Goal: Register for event/course: Sign up to attend an event or enroll in a course

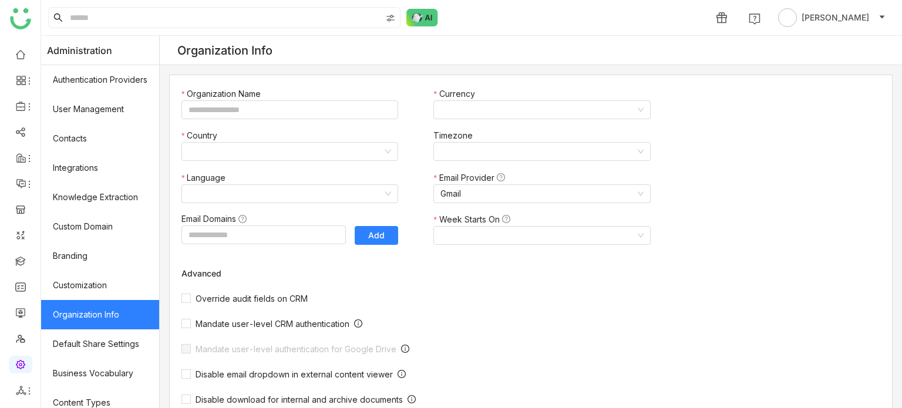
type input "*******"
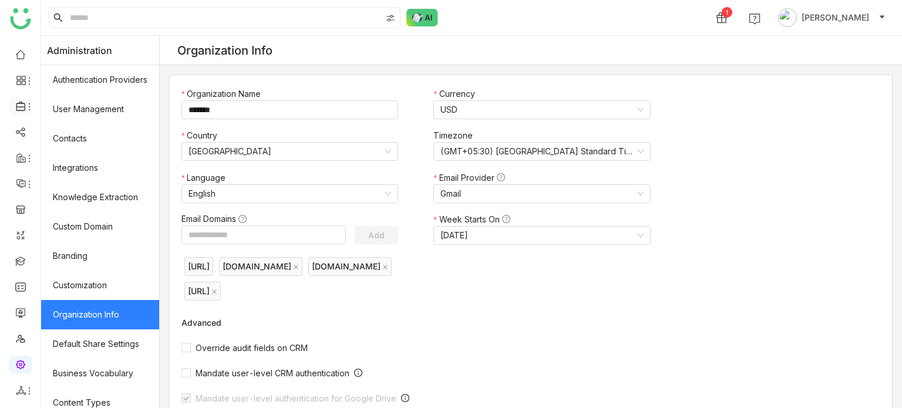
click at [29, 103] on icon at bounding box center [29, 106] width 1 height 7
click at [82, 178] on link "Library" at bounding box center [81, 174] width 76 height 8
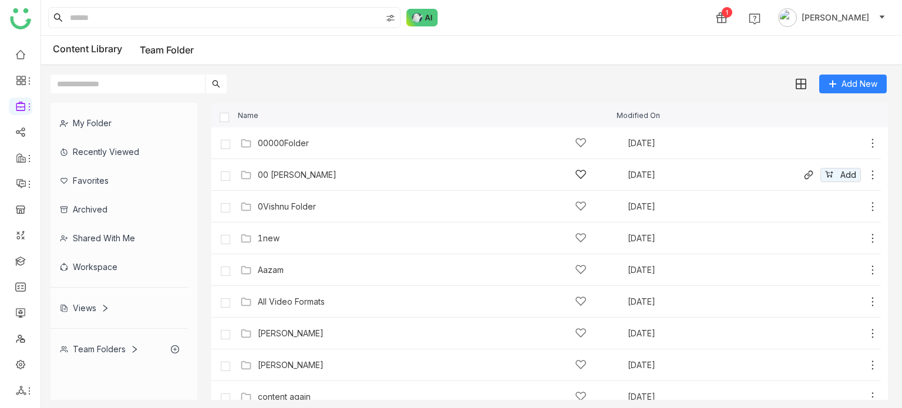
click at [316, 180] on div "00 [PERSON_NAME]" at bounding box center [422, 175] width 329 height 12
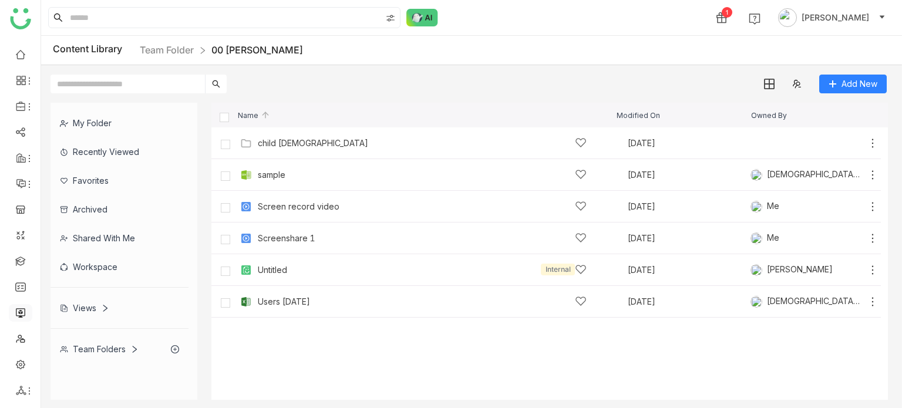
click at [26, 311] on link at bounding box center [20, 312] width 11 height 10
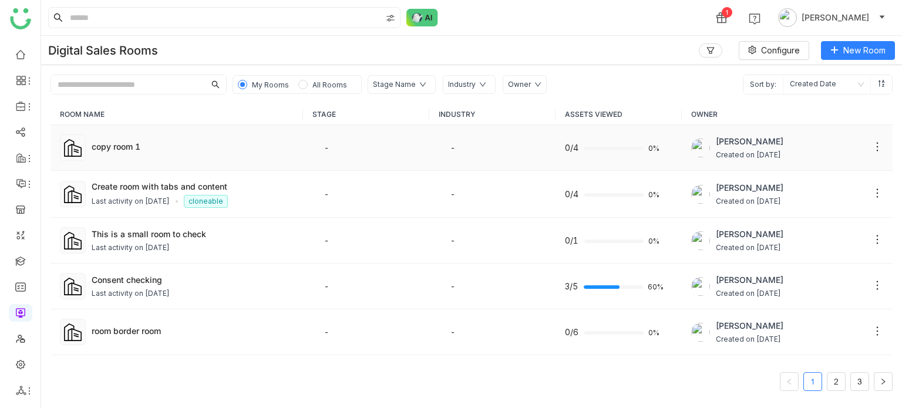
click at [125, 159] on td "copy room 1" at bounding box center [177, 148] width 253 height 46
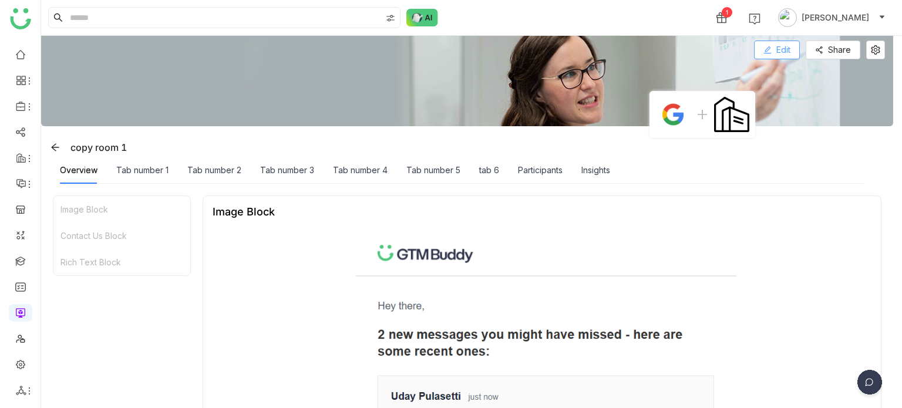
click at [784, 52] on span "Edit" at bounding box center [784, 49] width 14 height 13
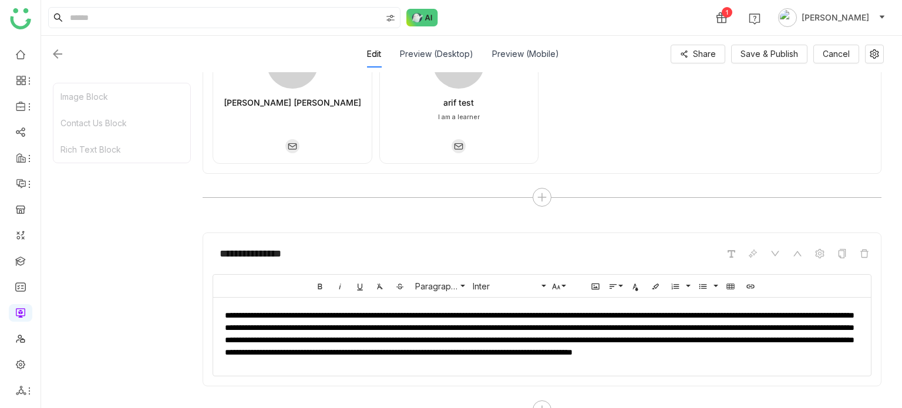
scroll to position [882, 0]
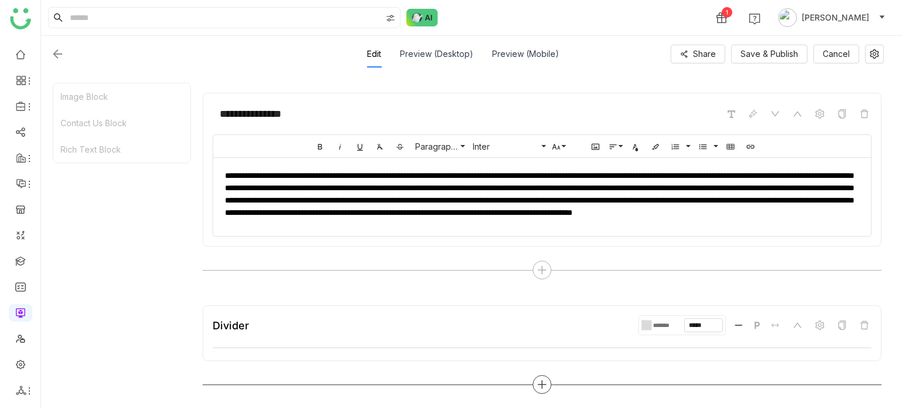
click at [544, 386] on icon at bounding box center [542, 385] width 11 height 11
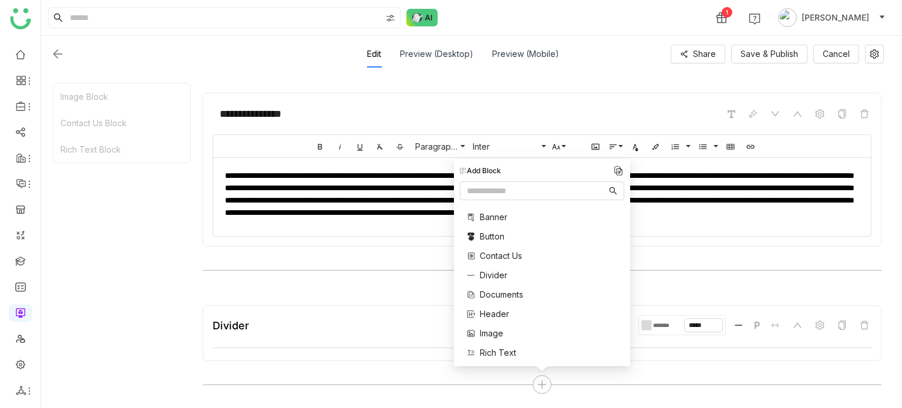
click at [501, 296] on span "Documents" at bounding box center [501, 294] width 43 height 12
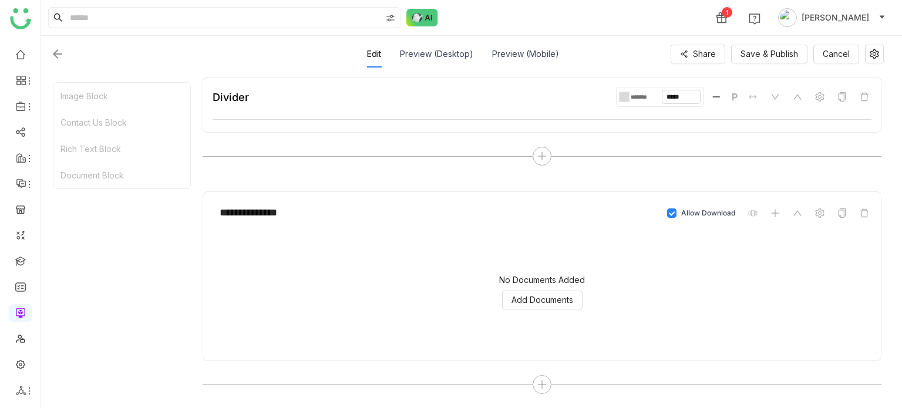
scroll to position [1110, 0]
click at [555, 303] on span "Add Documents" at bounding box center [543, 300] width 62 height 13
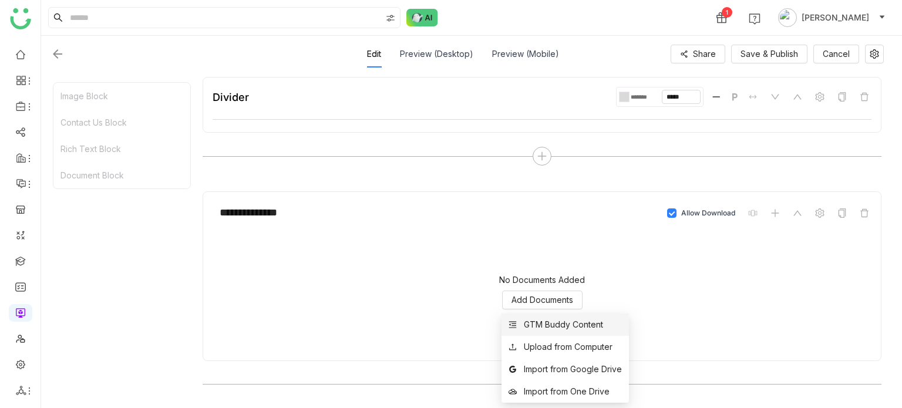
click at [558, 326] on div "GTM Buddy Content" at bounding box center [563, 324] width 79 height 13
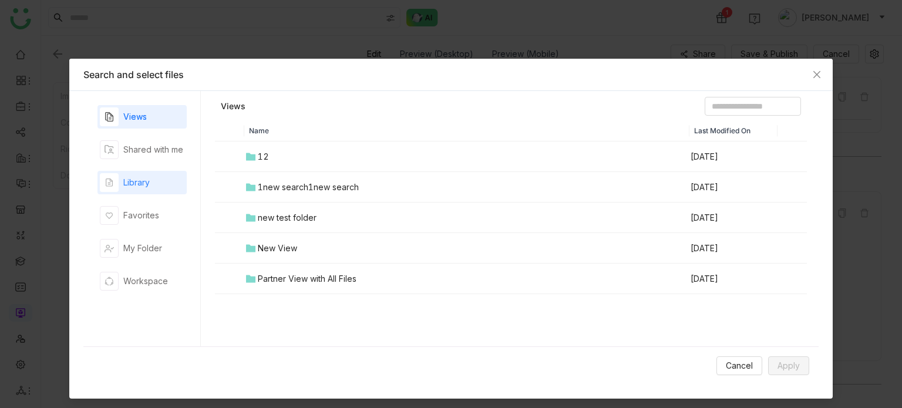
click at [148, 182] on div "Library" at bounding box center [142, 183] width 89 height 24
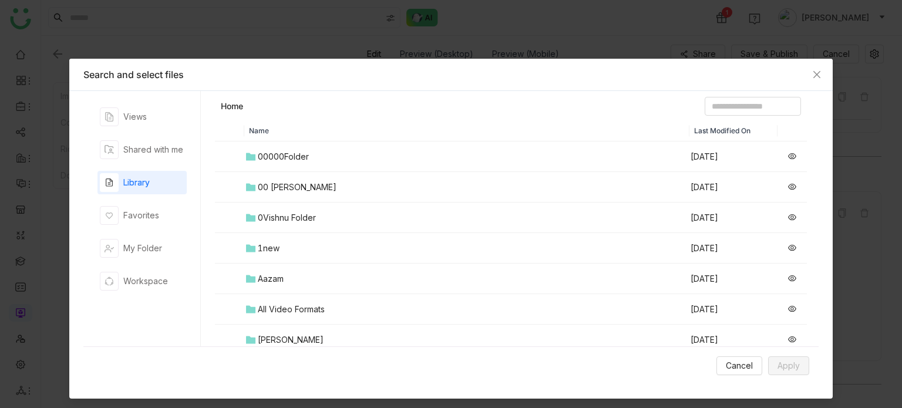
click at [303, 172] on td "00 Arif Folder" at bounding box center [466, 187] width 445 height 31
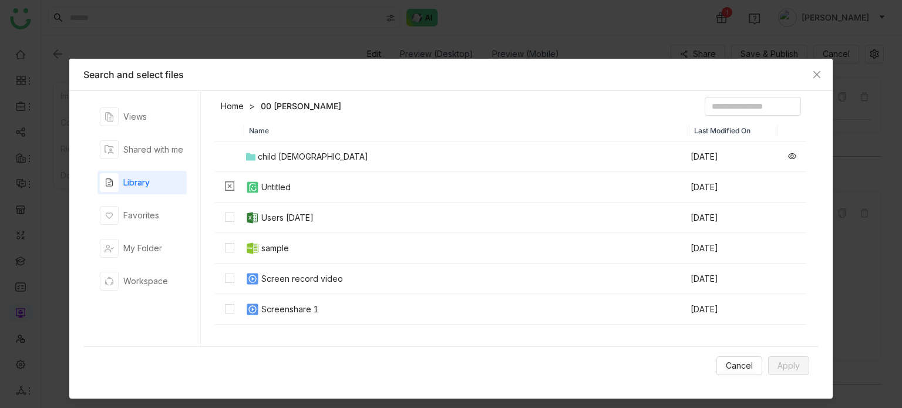
click at [227, 103] on link "Home" at bounding box center [232, 106] width 23 height 12
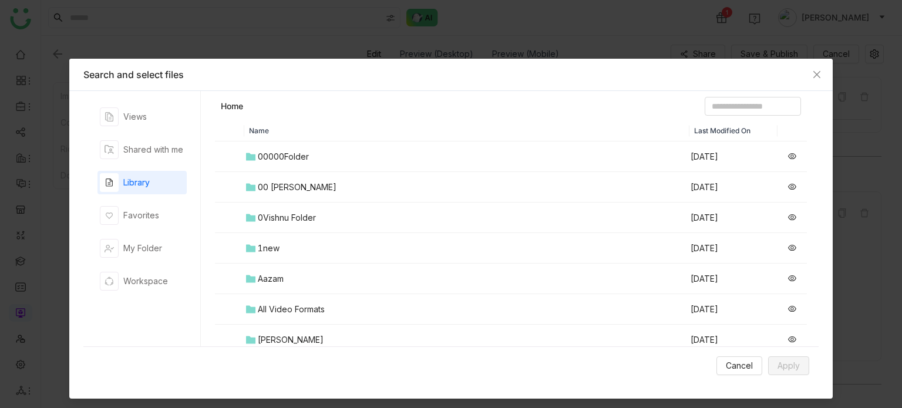
click at [297, 182] on div "00 Arif Folder" at bounding box center [297, 187] width 79 height 13
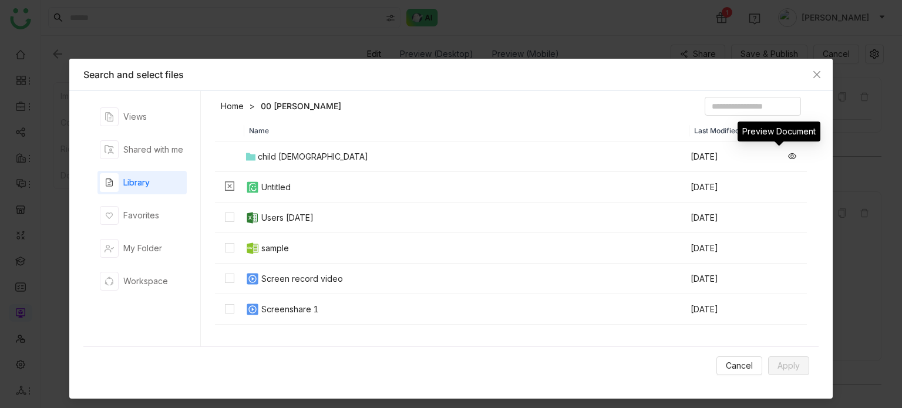
click at [788, 156] on icon at bounding box center [792, 156] width 8 height 8
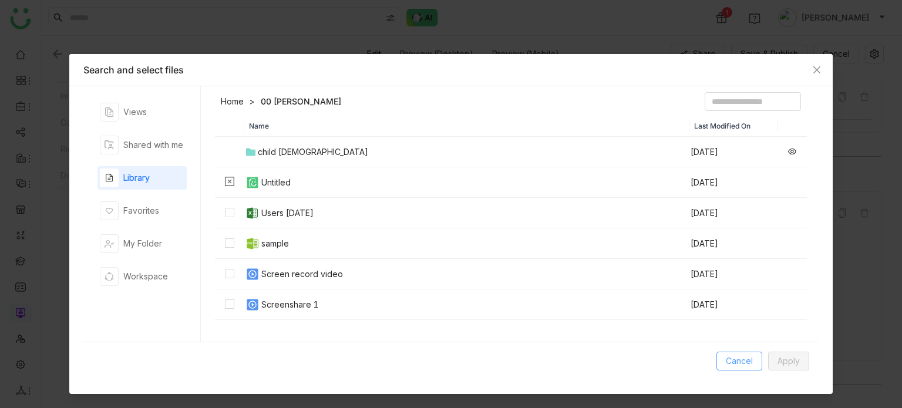
click at [729, 363] on span "Cancel" at bounding box center [739, 361] width 27 height 13
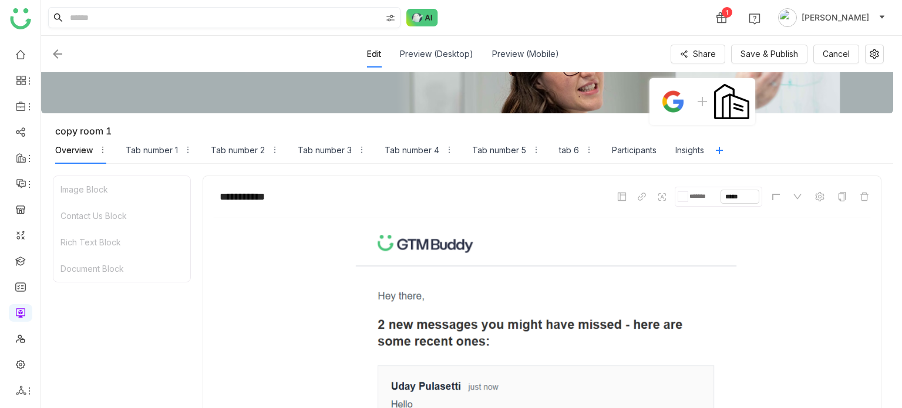
scroll to position [2, 0]
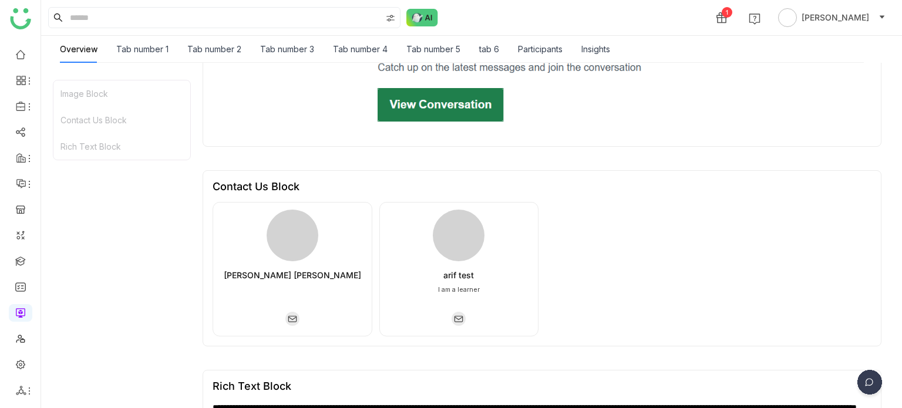
scroll to position [612, 0]
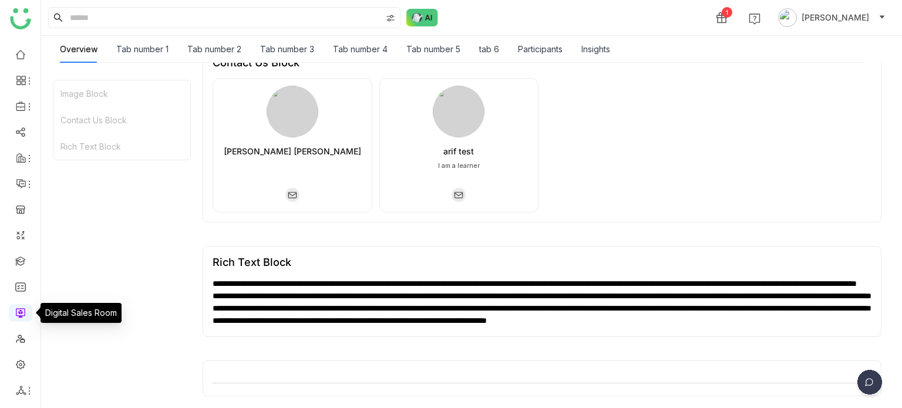
click at [21, 314] on link at bounding box center [20, 312] width 11 height 10
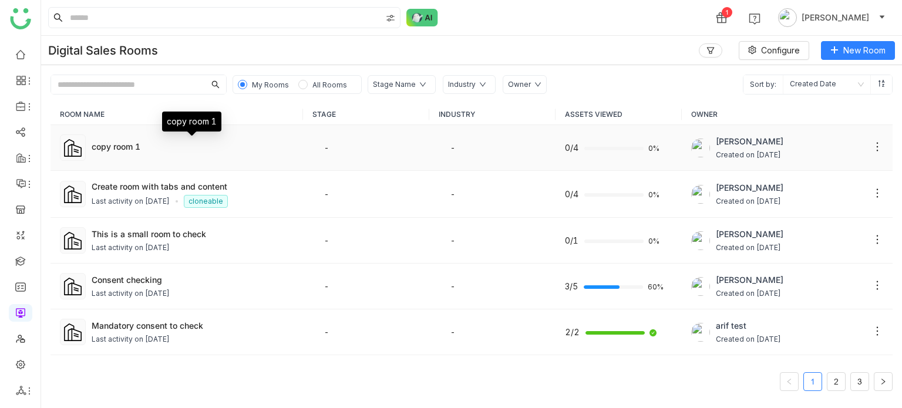
click at [108, 143] on div "copy room 1" at bounding box center [193, 146] width 202 height 12
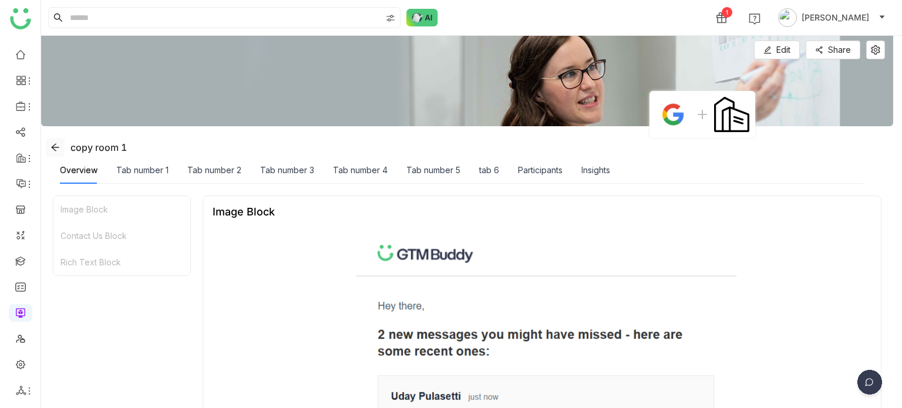
click at [54, 145] on icon at bounding box center [55, 147] width 9 height 9
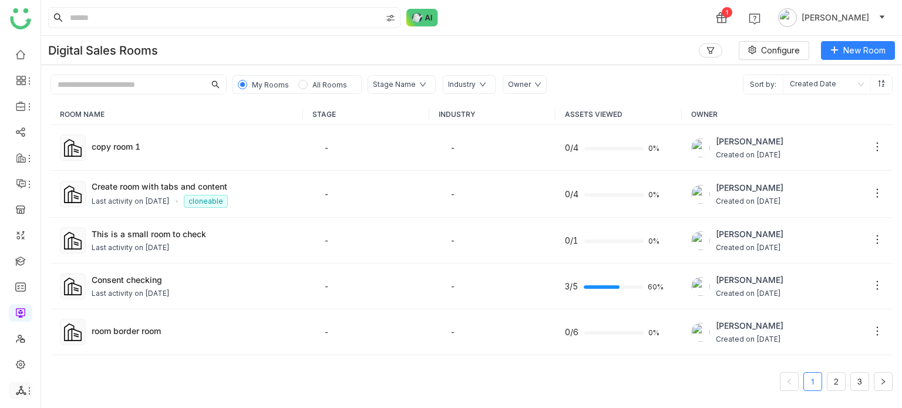
click at [21, 384] on li at bounding box center [21, 391] width 24 height 18
click at [26, 387] on icon at bounding box center [29, 391] width 9 height 9
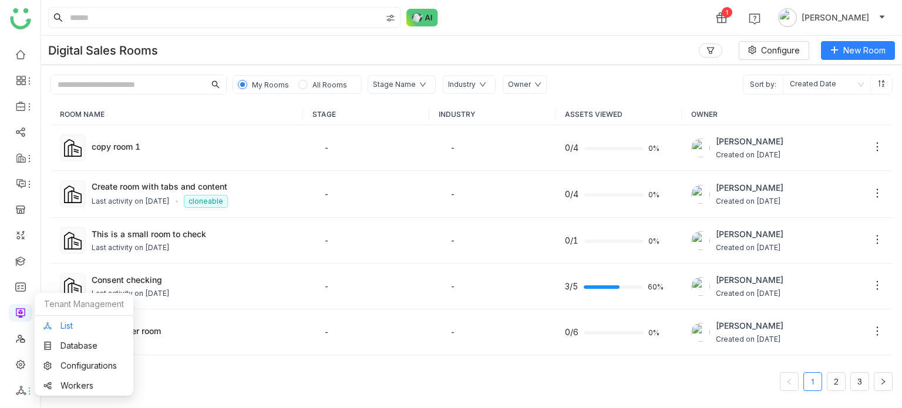
click at [74, 328] on link "List" at bounding box center [83, 326] width 81 height 8
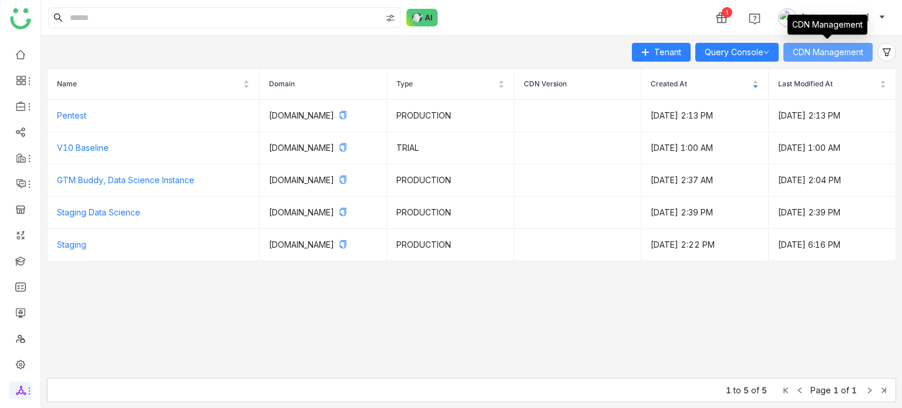
click at [857, 50] on span "CDN Management" at bounding box center [828, 52] width 71 height 13
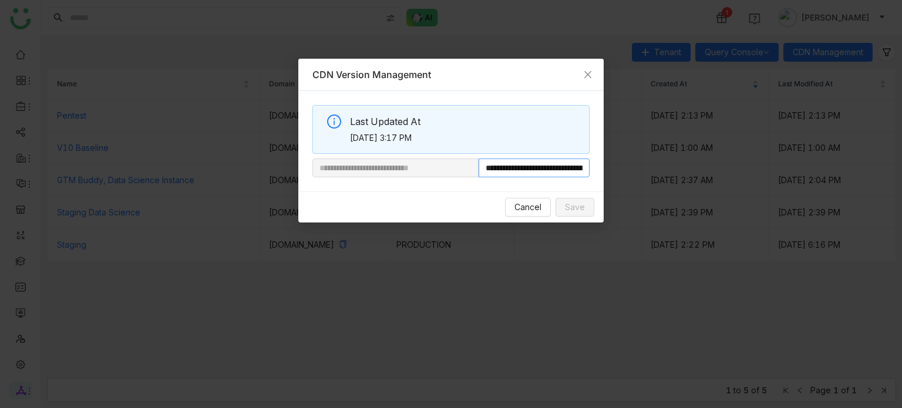
scroll to position [0, 66]
drag, startPoint x: 535, startPoint y: 170, endPoint x: 623, endPoint y: 172, distance: 88.7
click at [623, 172] on nz-modal-container "**********" at bounding box center [451, 204] width 902 height 408
paste input "**********"
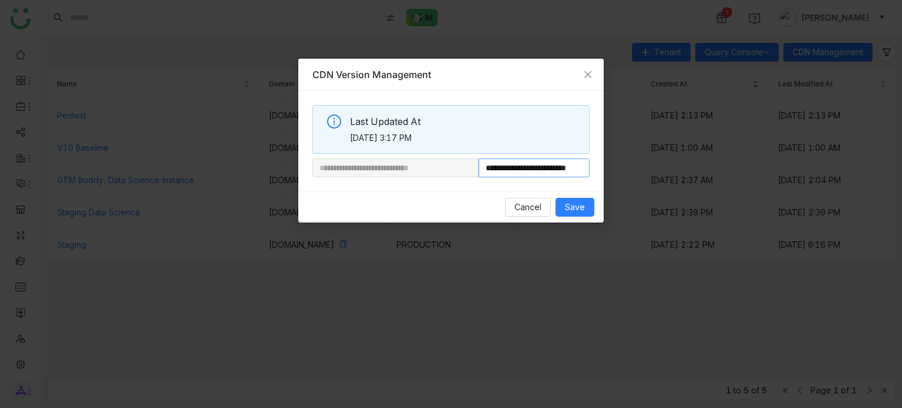
scroll to position [0, 33]
type input "**********"
click at [583, 207] on span "Save" at bounding box center [575, 207] width 20 height 13
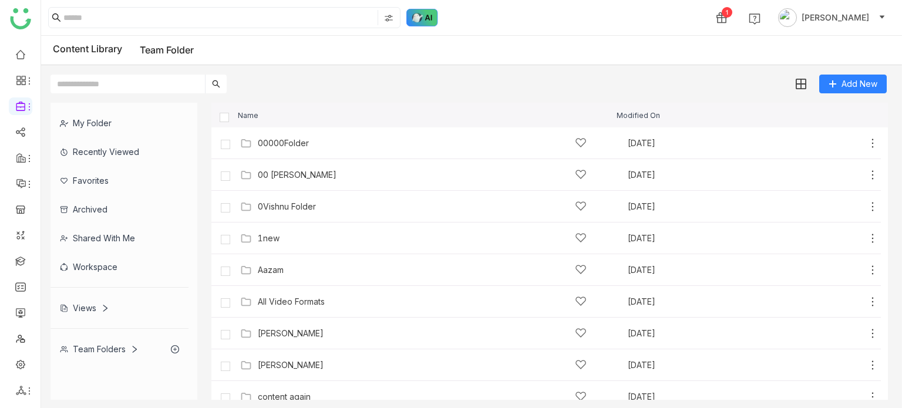
click at [427, 12] on img at bounding box center [423, 18] width 32 height 18
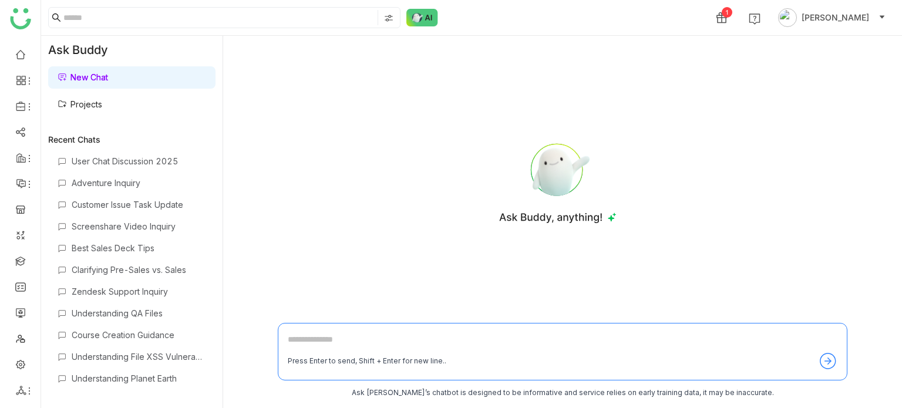
click at [89, 103] on link "Projects" at bounding box center [80, 104] width 45 height 10
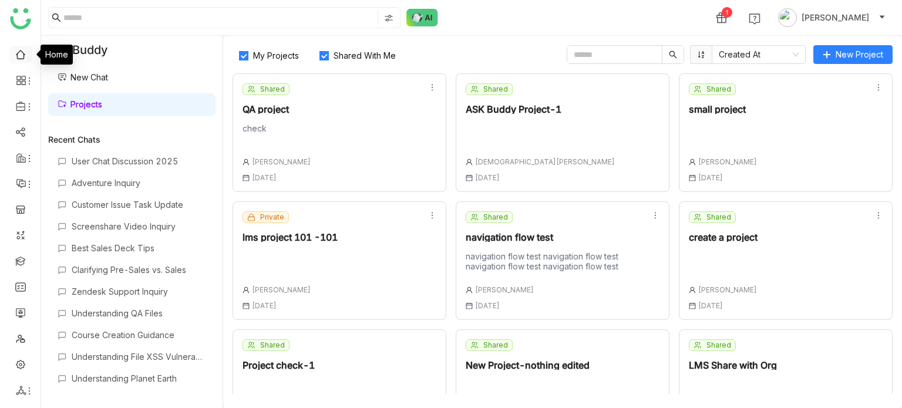
click at [25, 56] on link at bounding box center [20, 54] width 11 height 10
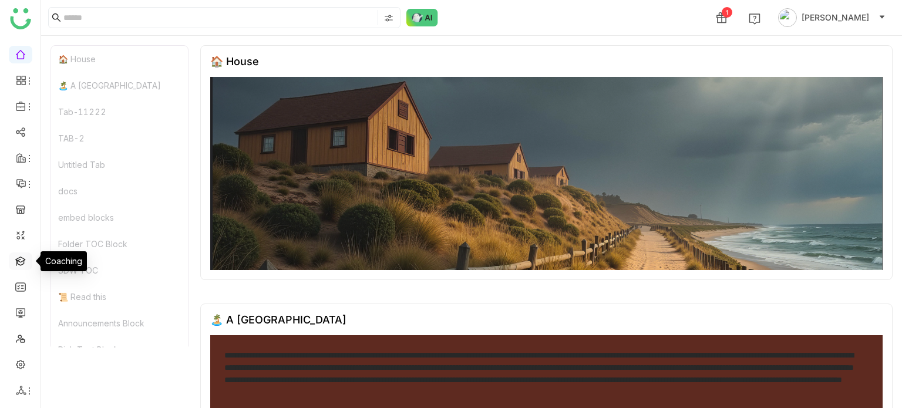
click at [19, 266] on link at bounding box center [20, 261] width 11 height 10
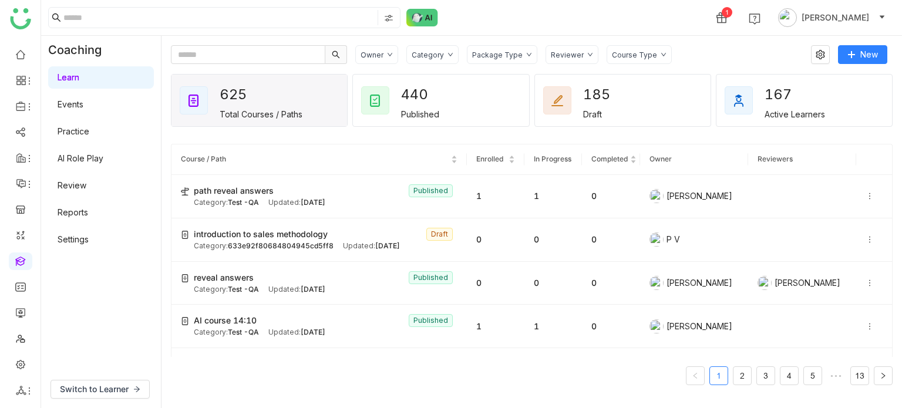
click at [442, 53] on div "Category" at bounding box center [433, 54] width 52 height 19
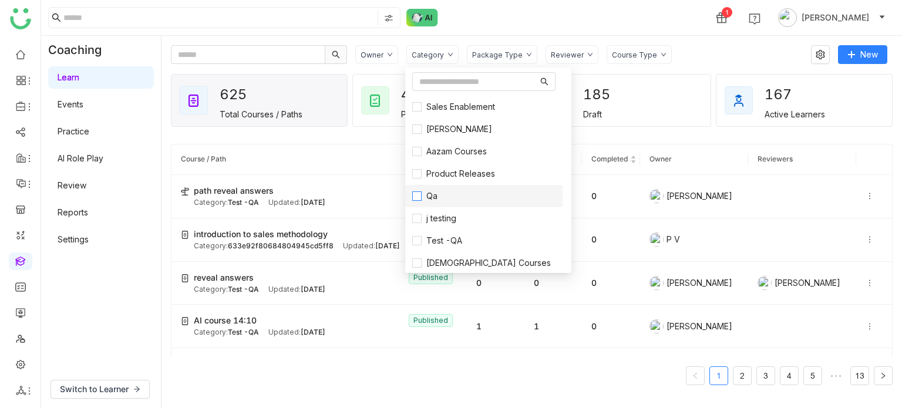
click at [444, 193] on label "Qa" at bounding box center [483, 196] width 143 height 13
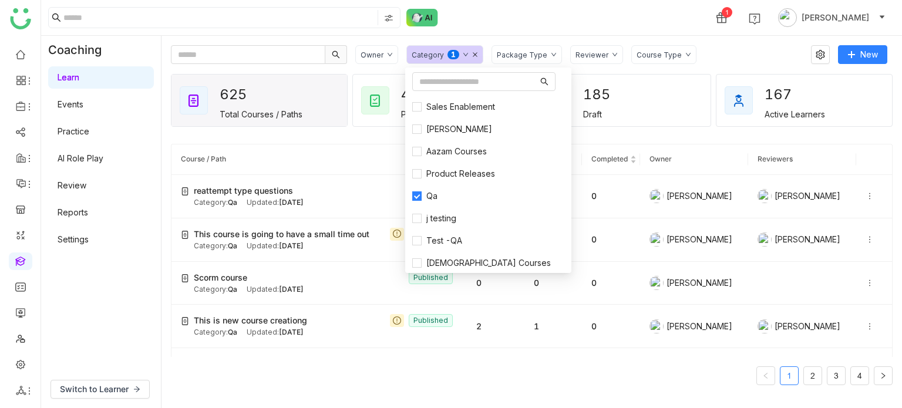
click at [569, 22] on div "1 Arif uddin" at bounding box center [471, 17] width 861 height 35
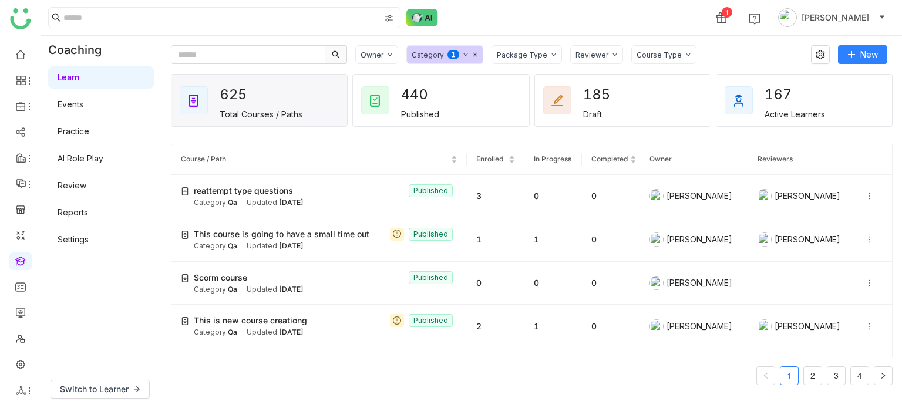
click at [642, 24] on div "1 Arif uddin" at bounding box center [471, 17] width 861 height 35
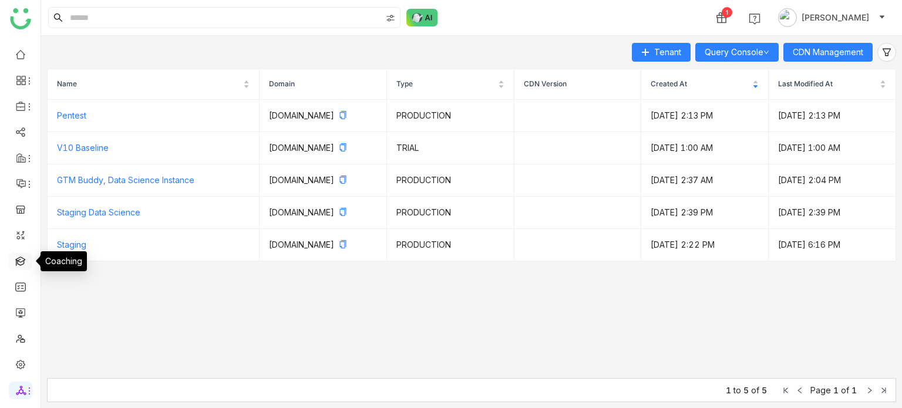
click at [21, 263] on link at bounding box center [20, 261] width 11 height 10
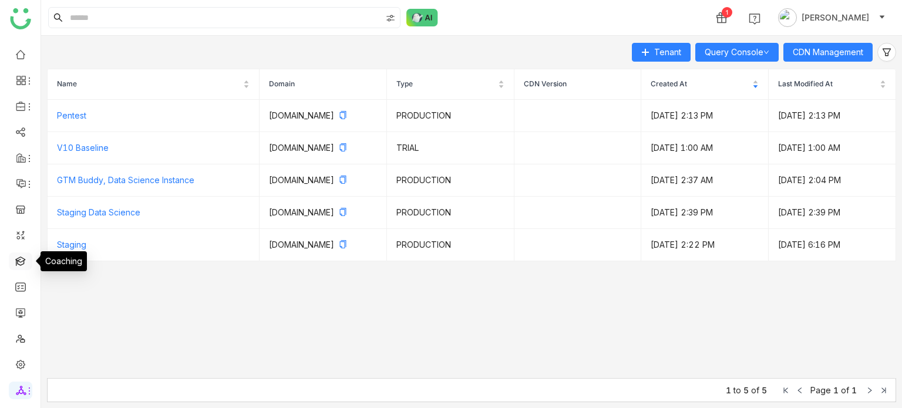
click at [21, 263] on link at bounding box center [20, 261] width 11 height 10
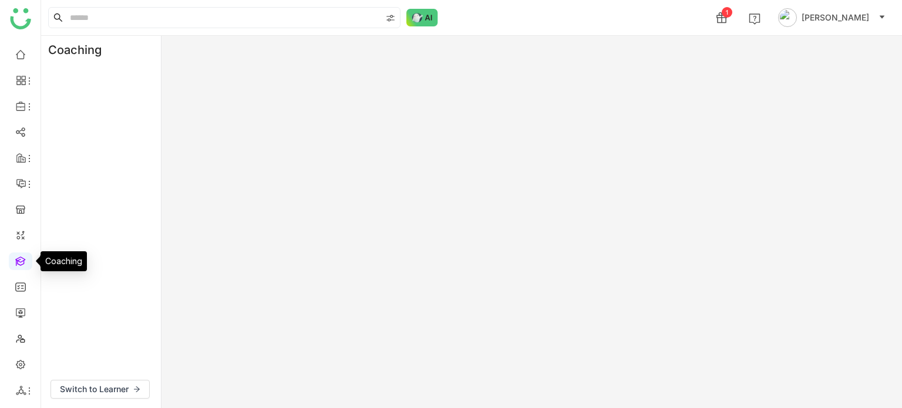
click at [21, 263] on link at bounding box center [20, 261] width 11 height 10
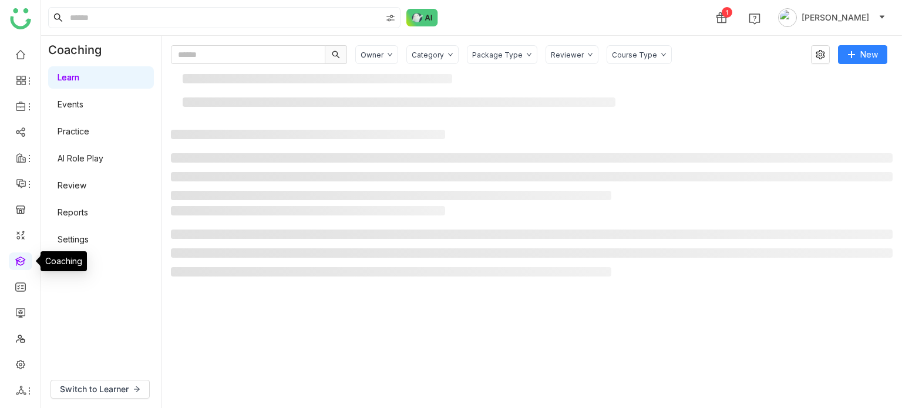
click at [21, 263] on link at bounding box center [20, 261] width 11 height 10
drag, startPoint x: 21, startPoint y: 263, endPoint x: 19, endPoint y: 211, distance: 51.7
click at [19, 211] on ul at bounding box center [20, 223] width 41 height 370
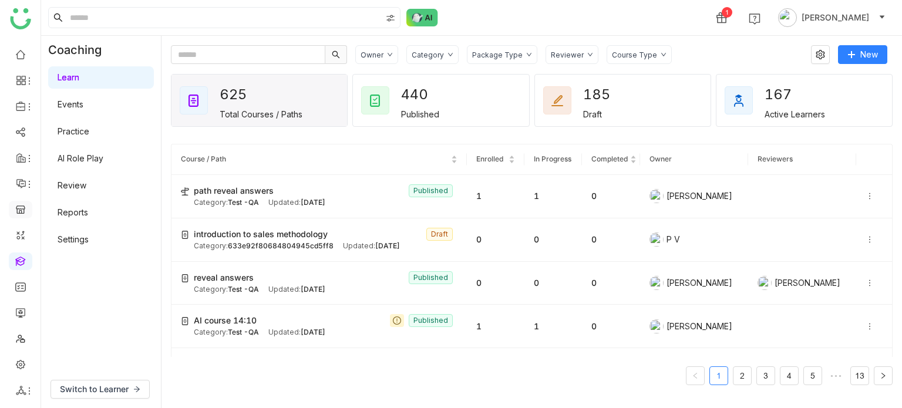
click at [19, 211] on link at bounding box center [20, 209] width 11 height 10
click at [19, 190] on li at bounding box center [21, 184] width 24 height 18
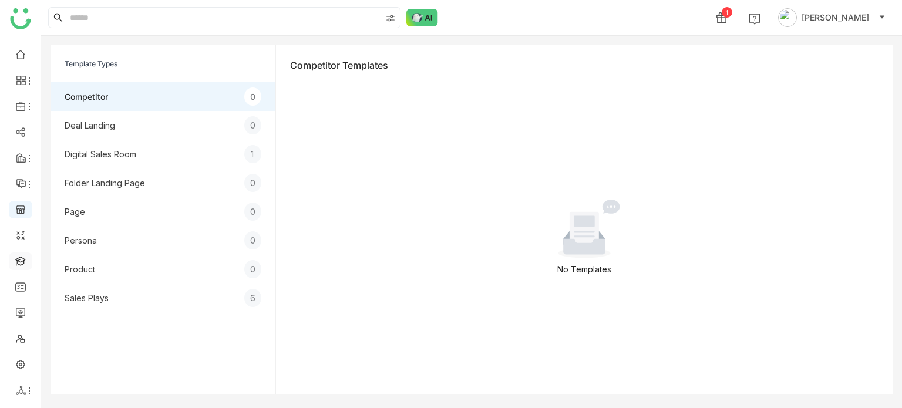
drag, startPoint x: 103, startPoint y: 157, endPoint x: 21, endPoint y: 258, distance: 130.3
click at [21, 258] on link at bounding box center [20, 261] width 11 height 10
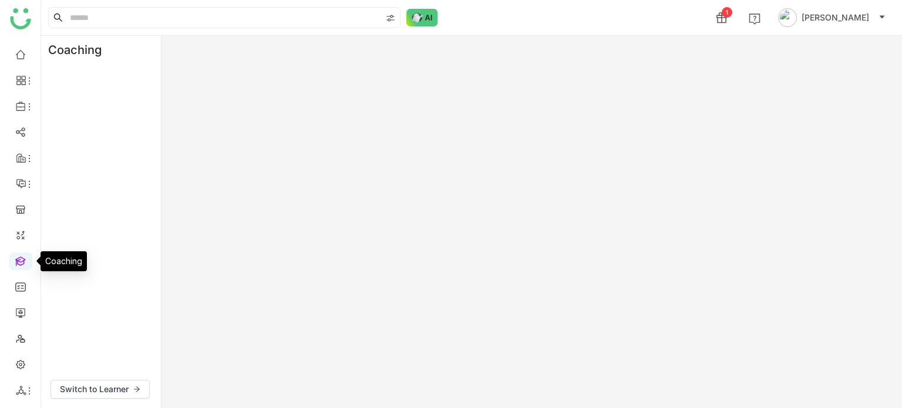
click at [21, 258] on link at bounding box center [20, 261] width 11 height 10
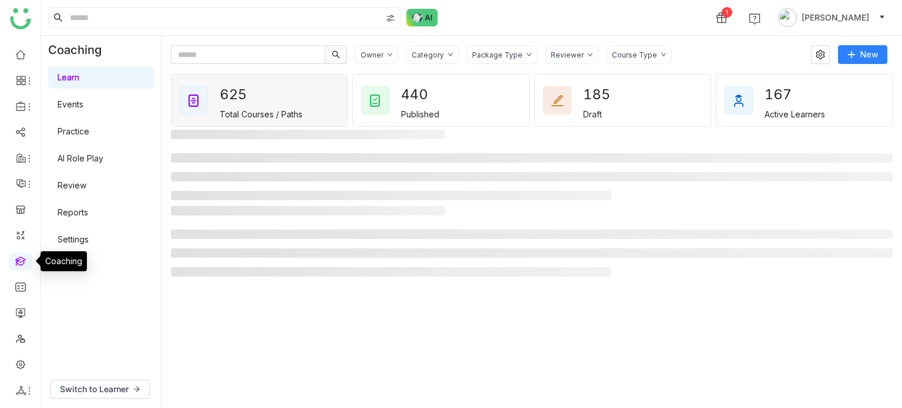
click at [21, 258] on link at bounding box center [20, 261] width 11 height 10
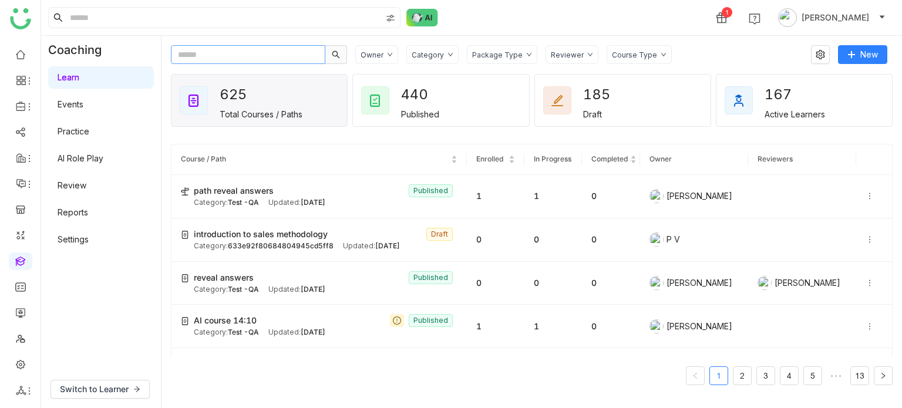
click at [237, 55] on input "text" at bounding box center [248, 54] width 155 height 19
click at [100, 395] on span "Switch to Learner" at bounding box center [94, 389] width 69 height 13
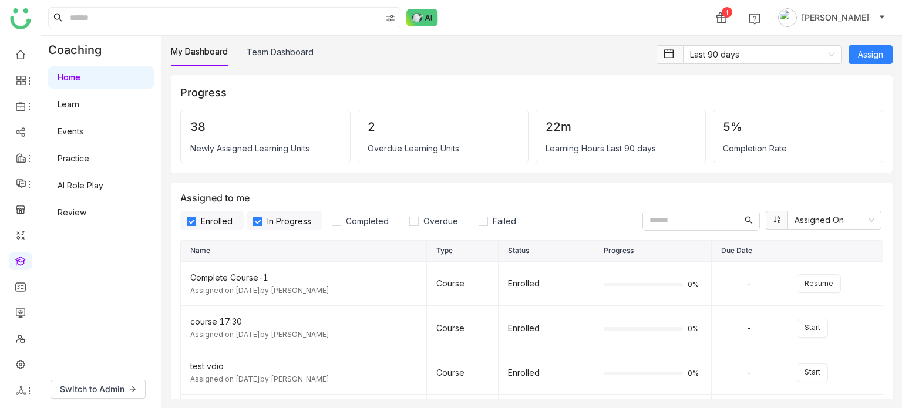
click at [79, 99] on link "Learn" at bounding box center [69, 104] width 22 height 10
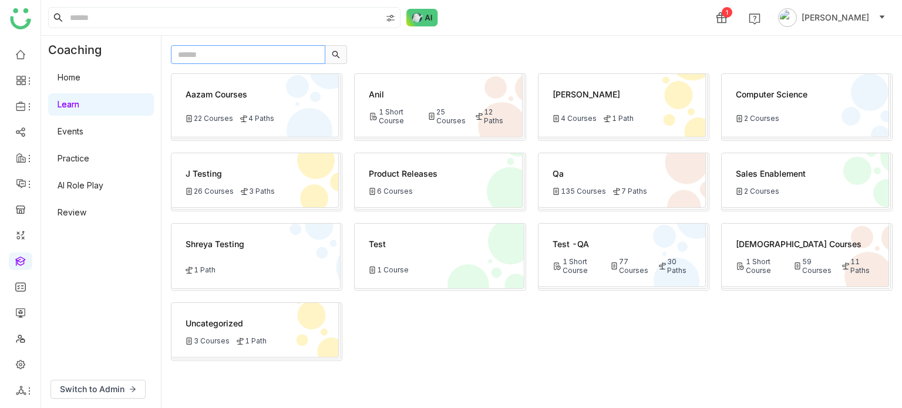
click at [264, 53] on input "text" at bounding box center [248, 54] width 155 height 19
type input "**********"
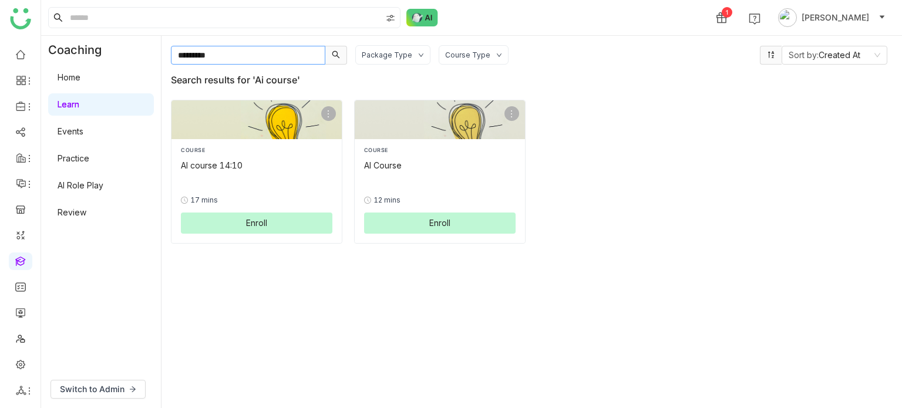
type input "*********"
click at [250, 233] on div "COURSE AI course 14:10 0% 17 mins Enroll" at bounding box center [257, 191] width 170 height 104
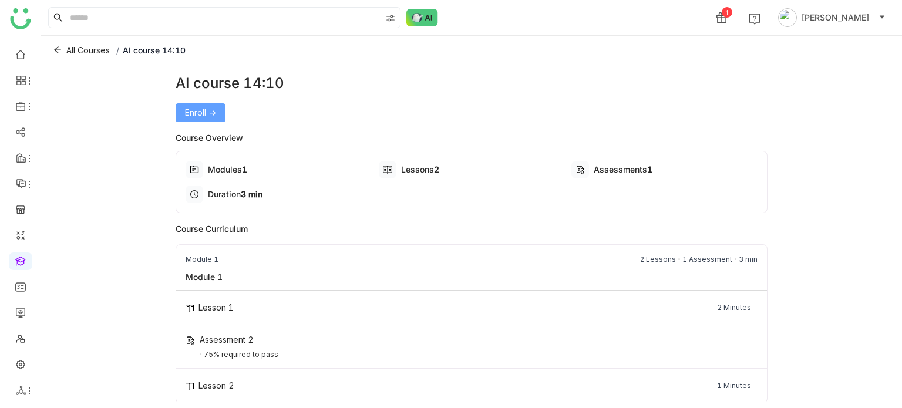
click at [187, 109] on span "Enroll ->" at bounding box center [200, 112] width 31 height 13
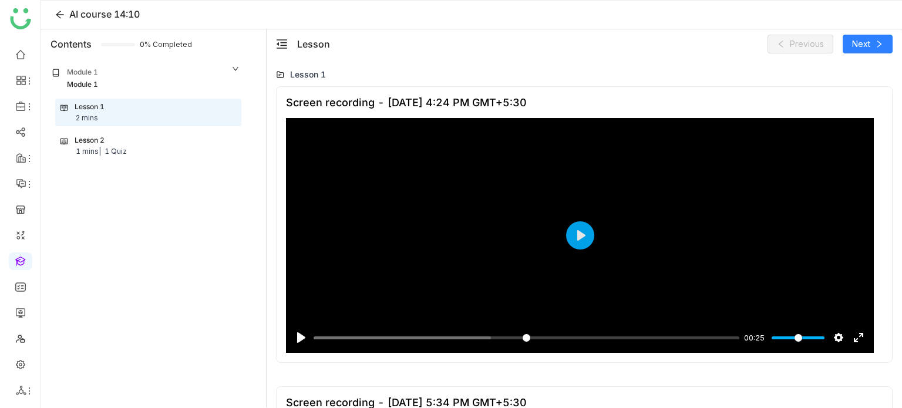
scroll to position [1974, 0]
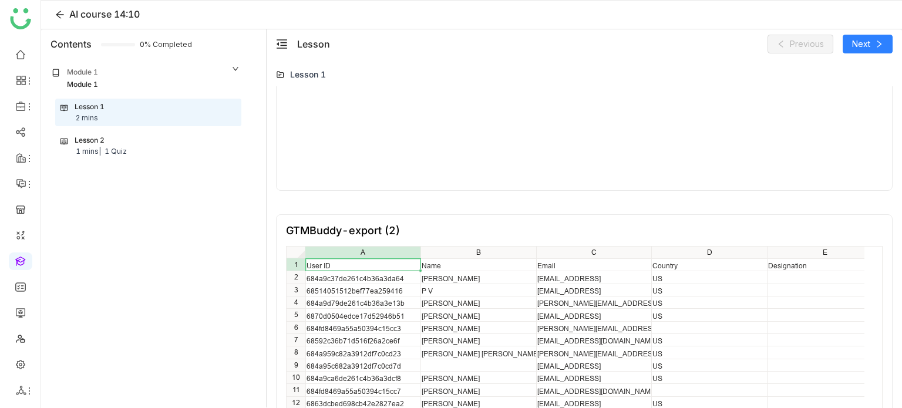
click at [150, 133] on div "Lesson 2 1 mins | 1 Quiz" at bounding box center [148, 146] width 185 height 27
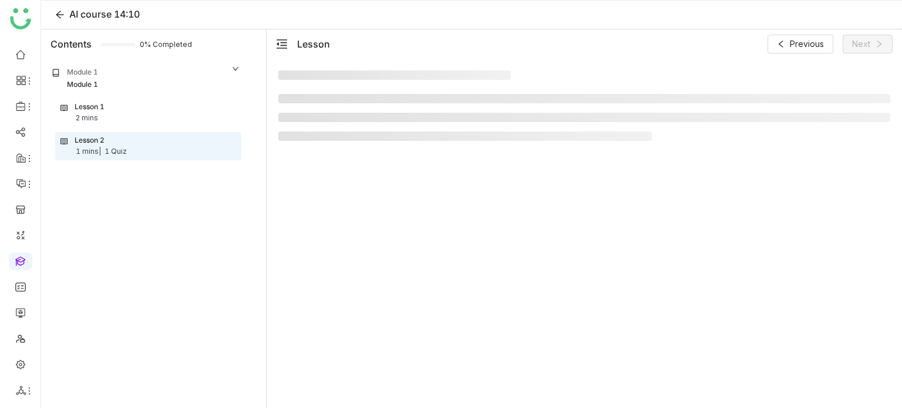
click at [150, 133] on div "Lesson 2 1 mins | 1 Quiz" at bounding box center [148, 146] width 185 height 27
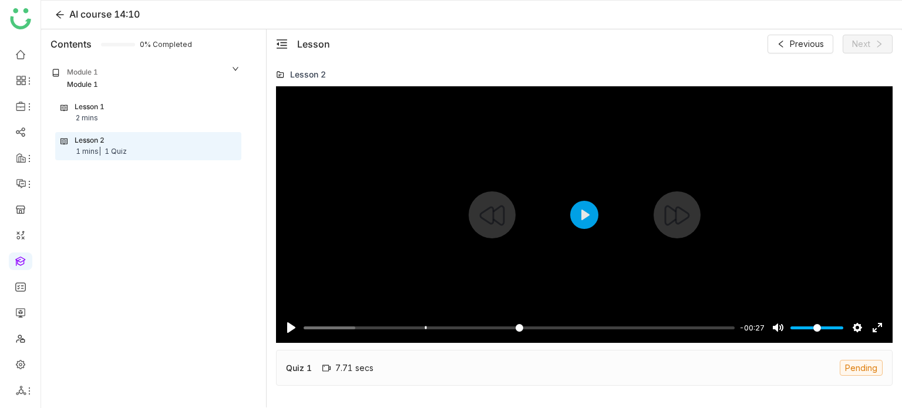
click at [599, 211] on div at bounding box center [584, 214] width 617 height 257
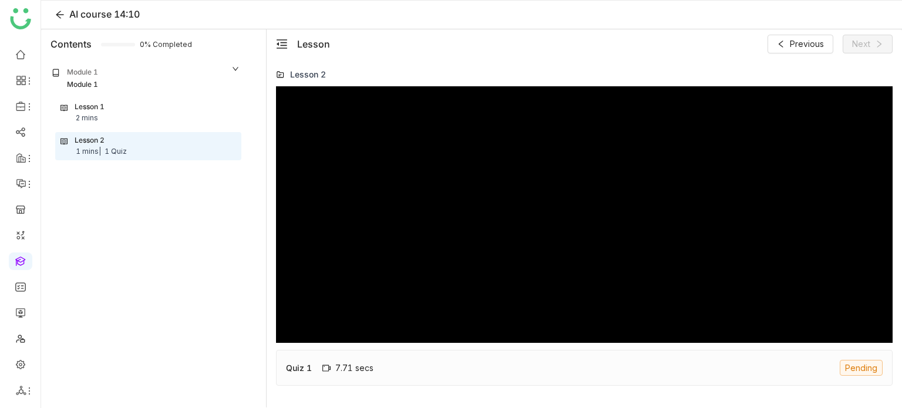
click at [599, 211] on div at bounding box center [584, 214] width 617 height 257
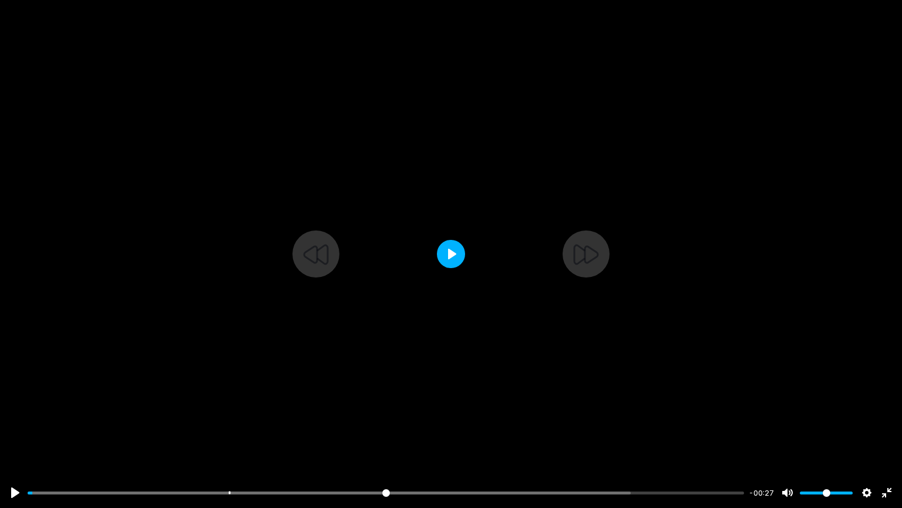
click at [456, 246] on button "Play" at bounding box center [451, 254] width 28 height 28
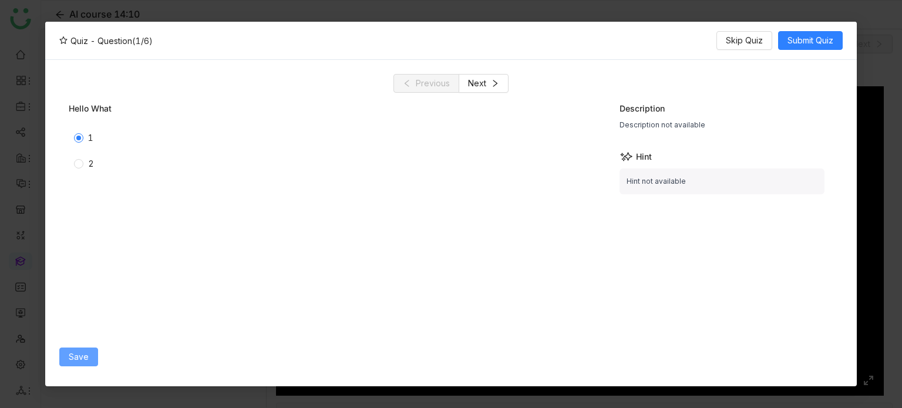
click at [87, 357] on span "Save" at bounding box center [79, 357] width 20 height 13
click at [505, 91] on button "Next" at bounding box center [484, 83] width 50 height 19
click at [80, 169] on label "2" at bounding box center [228, 163] width 308 height 13
click at [77, 357] on span "Save" at bounding box center [79, 357] width 20 height 13
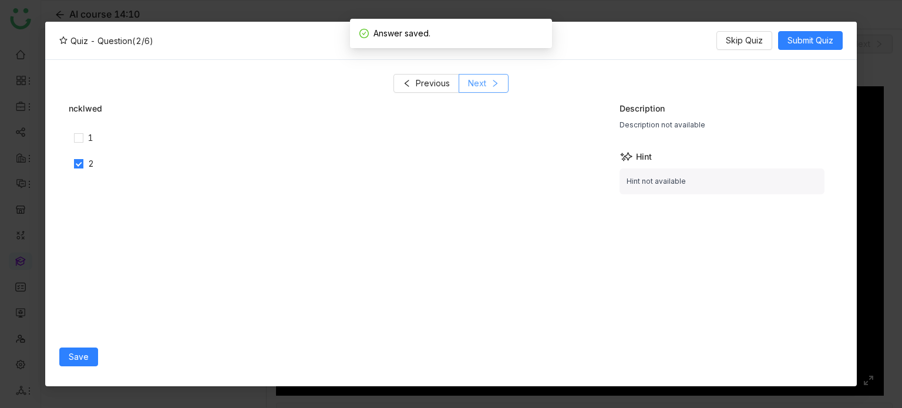
click at [486, 81] on button "Next" at bounding box center [484, 83] width 50 height 19
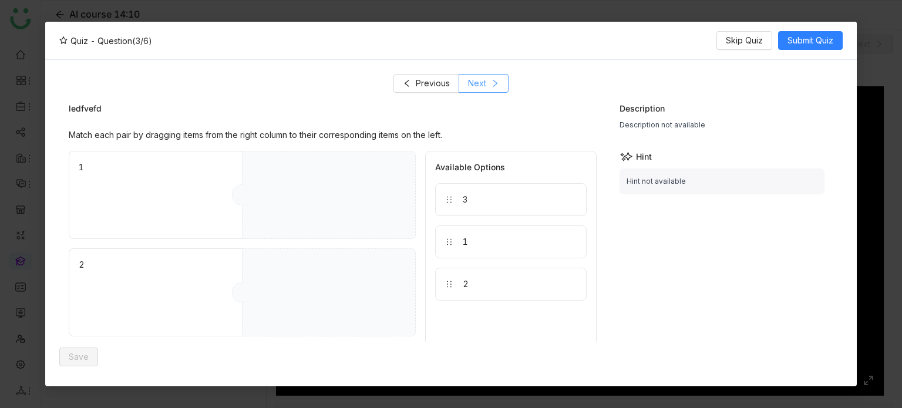
scroll to position [92, 0]
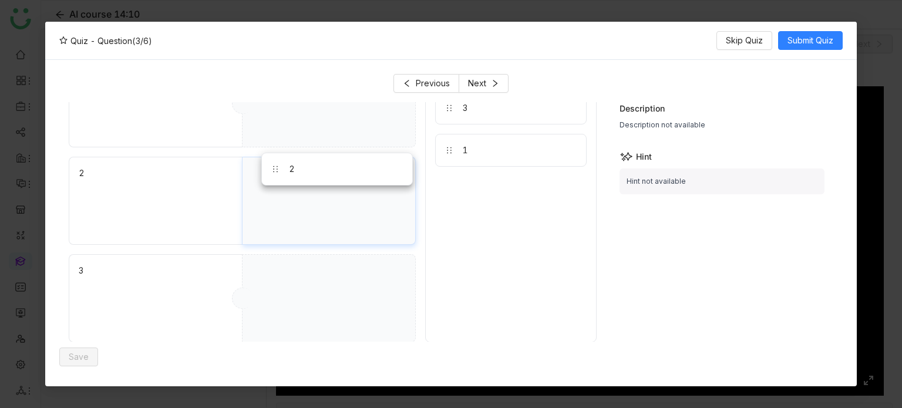
drag, startPoint x: 471, startPoint y: 195, endPoint x: 323, endPoint y: 167, distance: 151.2
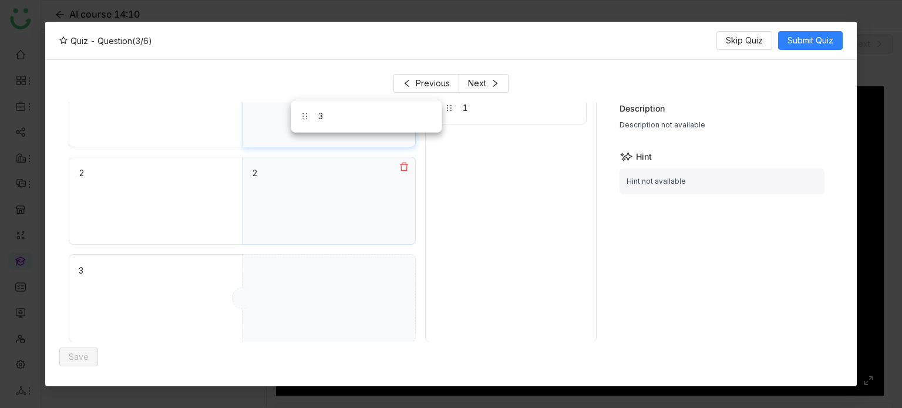
drag, startPoint x: 456, startPoint y: 111, endPoint x: 385, endPoint y: 145, distance: 78.3
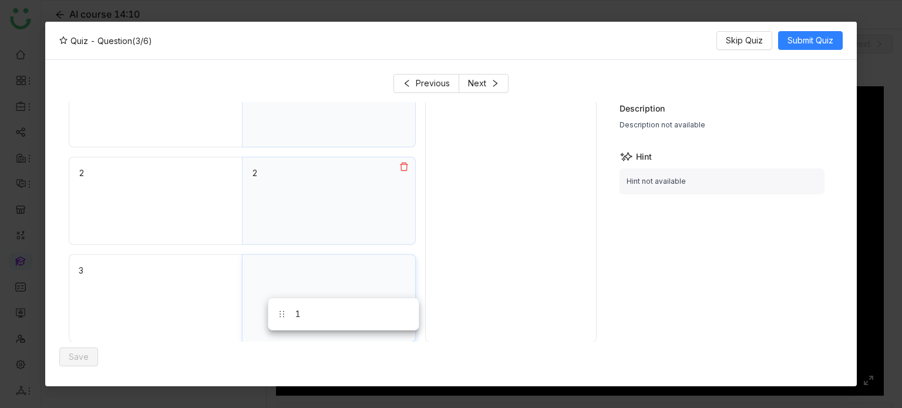
drag, startPoint x: 454, startPoint y: 113, endPoint x: 287, endPoint y: 320, distance: 265.7
click at [84, 362] on span "Save" at bounding box center [79, 357] width 20 height 13
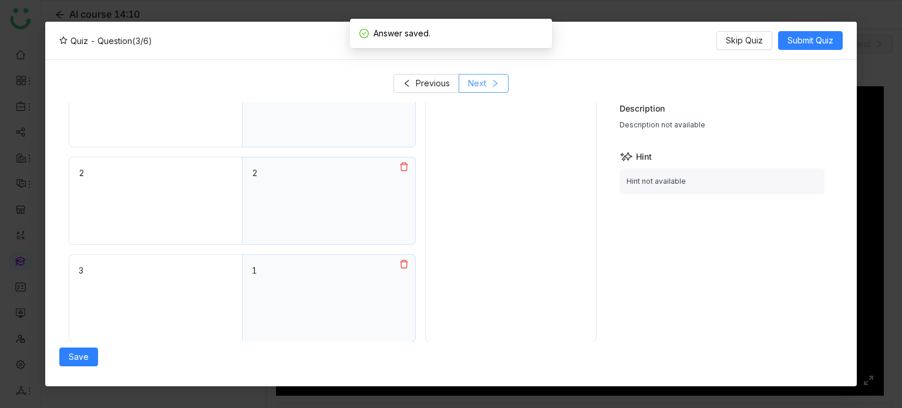
click at [496, 84] on icon at bounding box center [495, 83] width 8 height 8
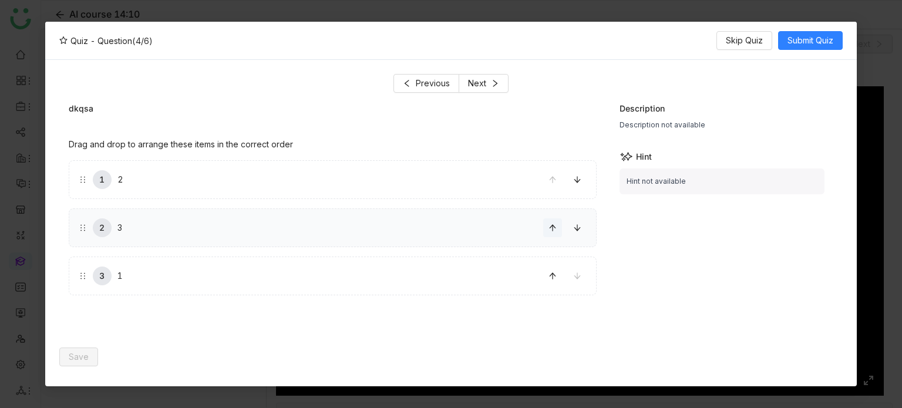
click at [547, 227] on span at bounding box center [553, 228] width 18 height 8
click at [78, 353] on span "Save" at bounding box center [79, 357] width 20 height 13
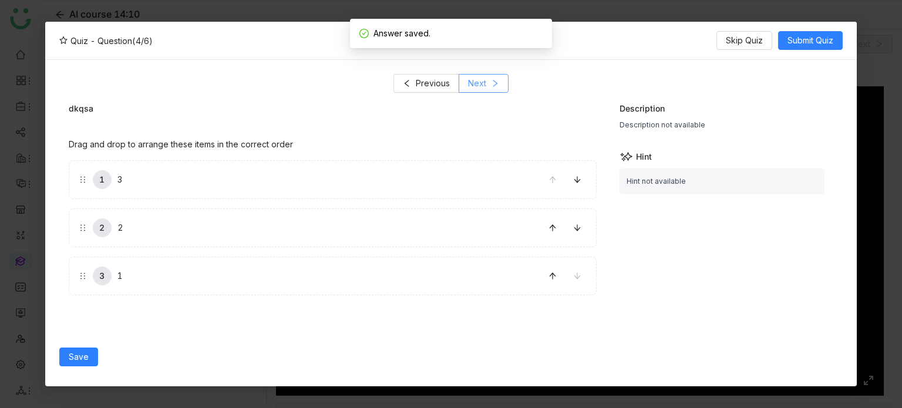
click at [489, 79] on button "Next" at bounding box center [484, 83] width 50 height 19
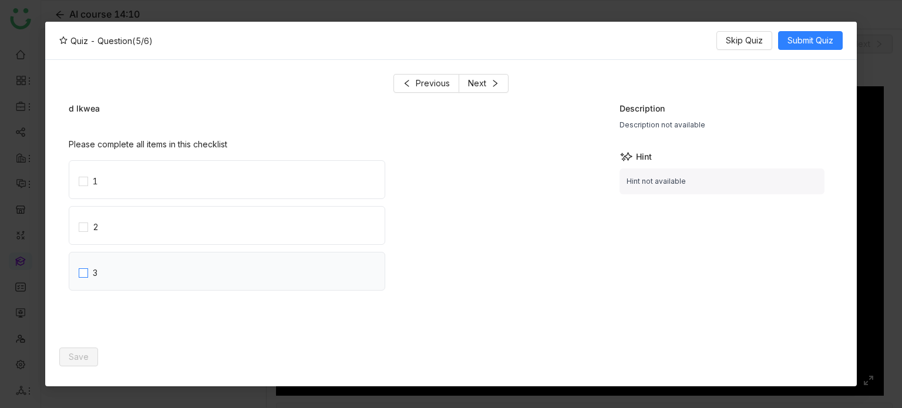
click at [175, 258] on label "3" at bounding box center [232, 272] width 306 height 38
click at [71, 360] on span "Save" at bounding box center [79, 357] width 20 height 13
click at [812, 32] on button "Submit Quiz" at bounding box center [811, 40] width 65 height 19
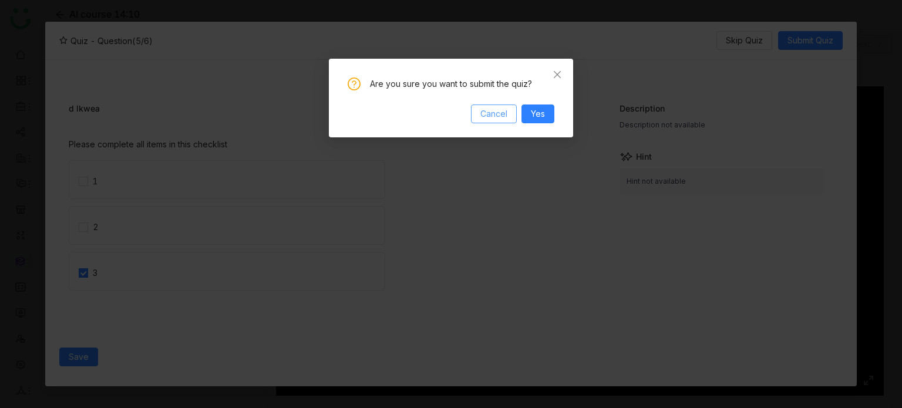
click at [482, 110] on span "Cancel" at bounding box center [494, 114] width 27 height 13
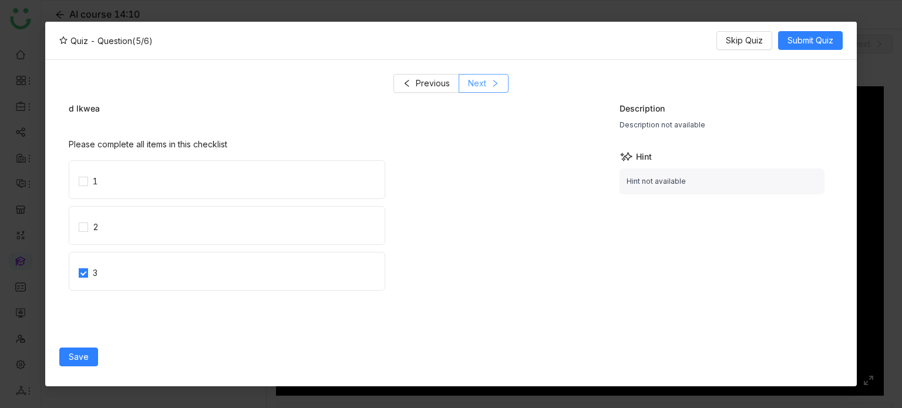
click at [490, 76] on button "Next" at bounding box center [484, 83] width 50 height 19
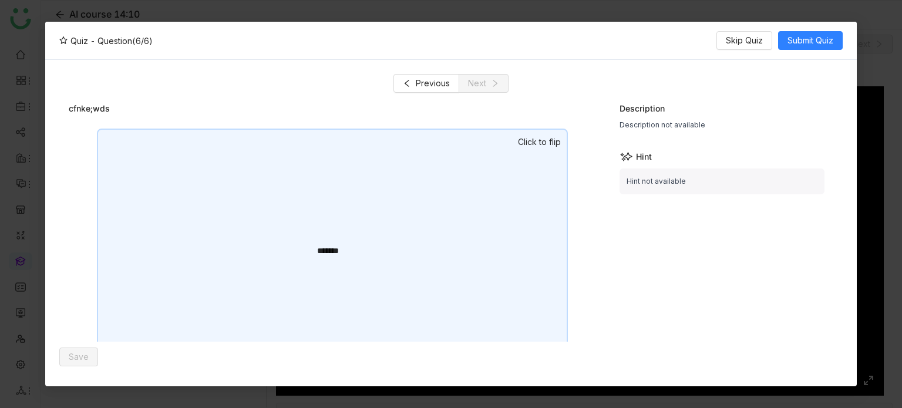
click at [346, 245] on div "*******" at bounding box center [332, 251] width 31 height 12
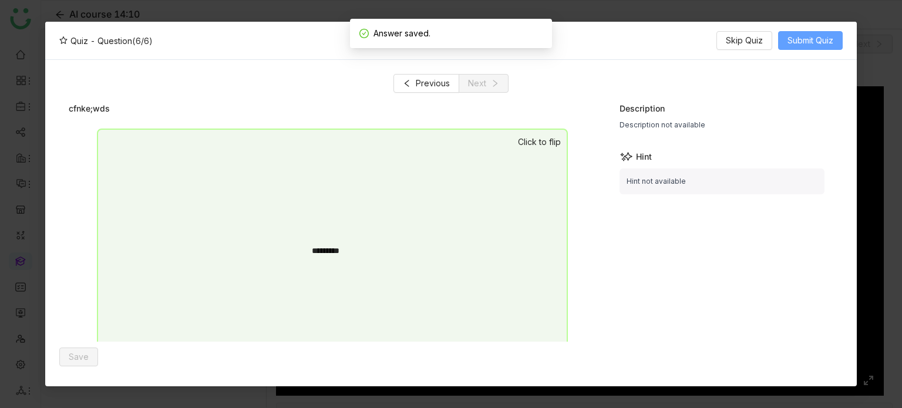
click at [811, 40] on span "Submit Quiz" at bounding box center [811, 40] width 46 height 13
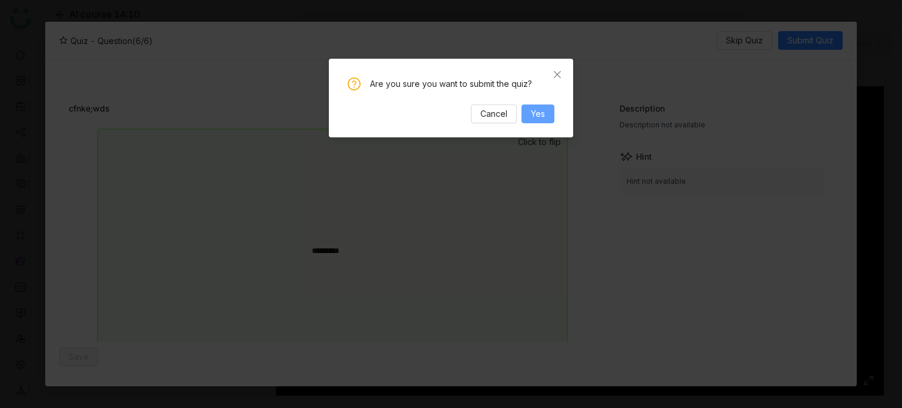
click at [543, 115] on span "Yes" at bounding box center [538, 114] width 14 height 13
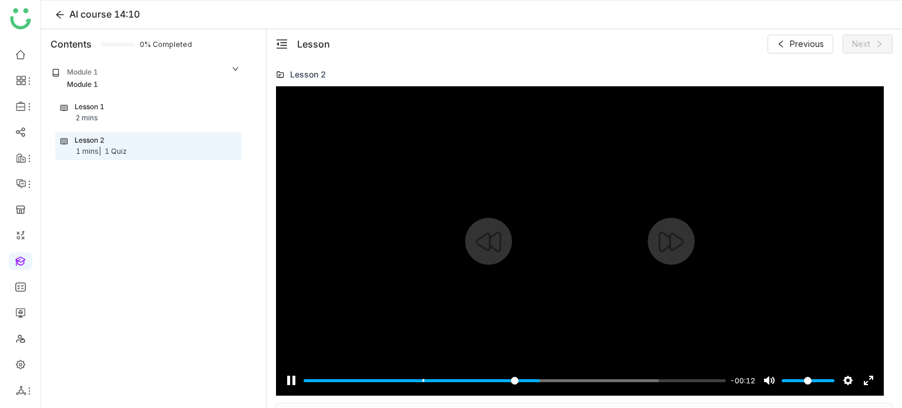
scroll to position [40, 0]
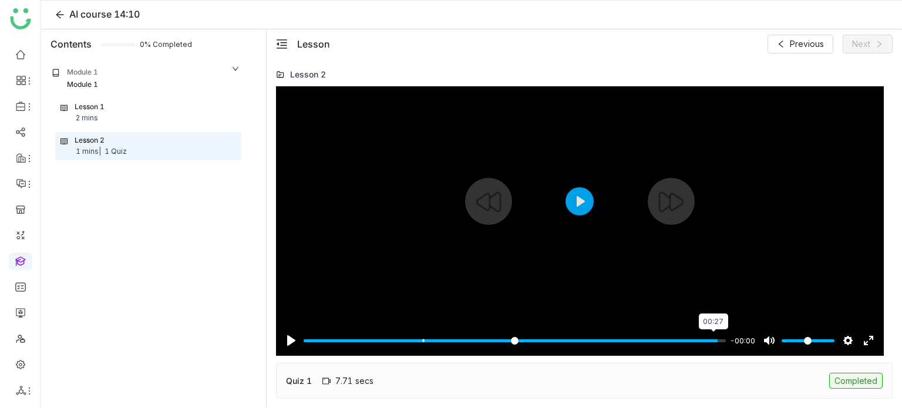
click at [712, 342] on input "Seek" at bounding box center [515, 340] width 422 height 11
type input "***"
click at [669, 382] on div "Quiz 1 7.71 secs Completed" at bounding box center [584, 381] width 617 height 36
click at [360, 369] on div "Quiz 1 7.71 secs Completed" at bounding box center [584, 381] width 617 height 36
click at [355, 382] on div "7.71 secs" at bounding box center [348, 381] width 51 height 10
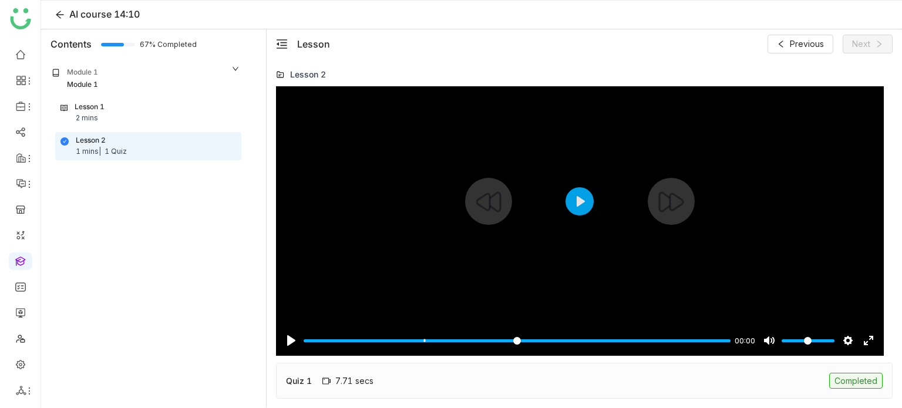
click at [355, 382] on div "7.71 secs" at bounding box center [348, 381] width 51 height 10
click at [337, 365] on div "Quiz 1 7.71 secs Completed" at bounding box center [584, 381] width 617 height 36
click at [134, 118] on div "Lesson 1 2 mins" at bounding box center [149, 113] width 176 height 22
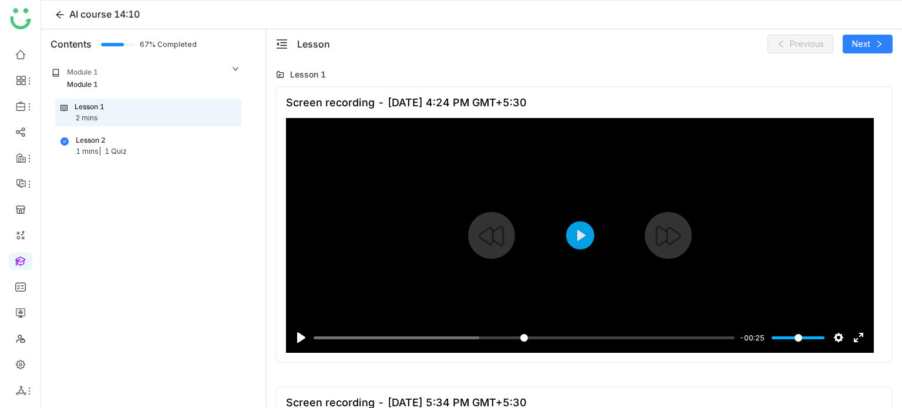
click at [589, 246] on div at bounding box center [580, 235] width 588 height 235
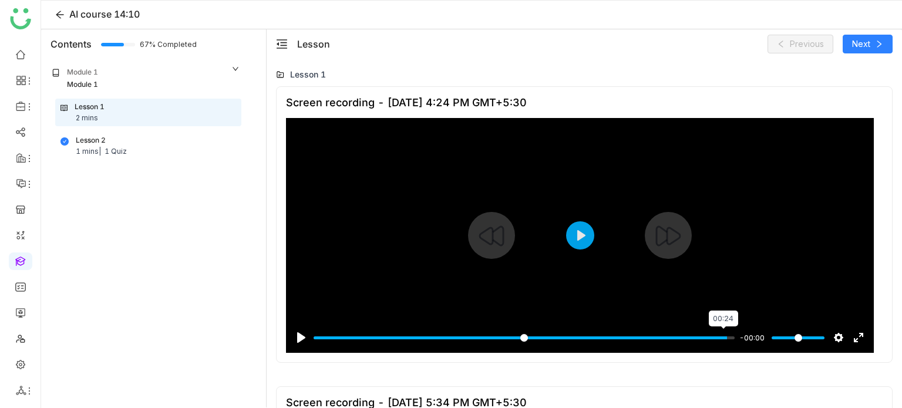
click at [722, 340] on input "Seek" at bounding box center [524, 338] width 421 height 11
type input "***"
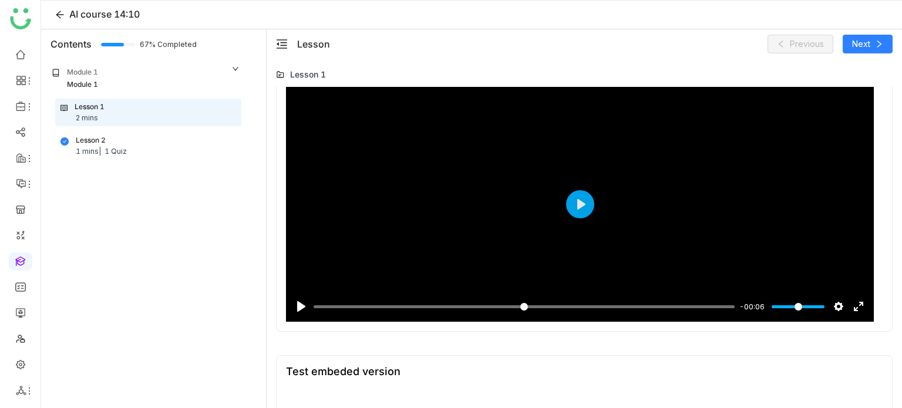
scroll to position [311, 0]
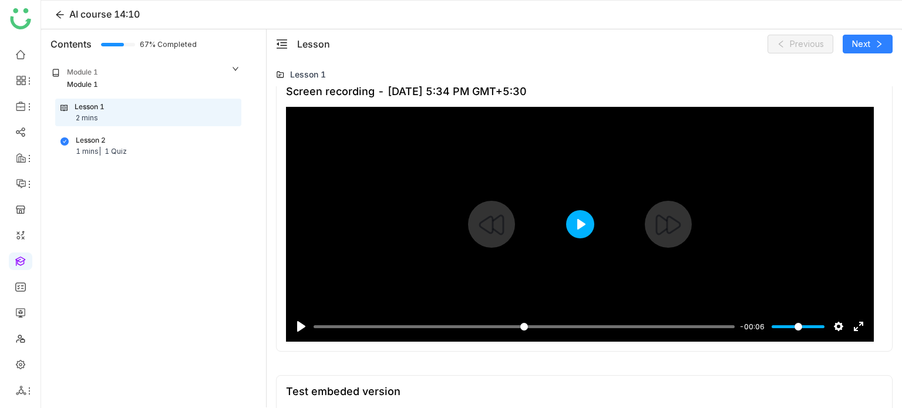
click at [577, 223] on button "Play" at bounding box center [580, 224] width 28 height 28
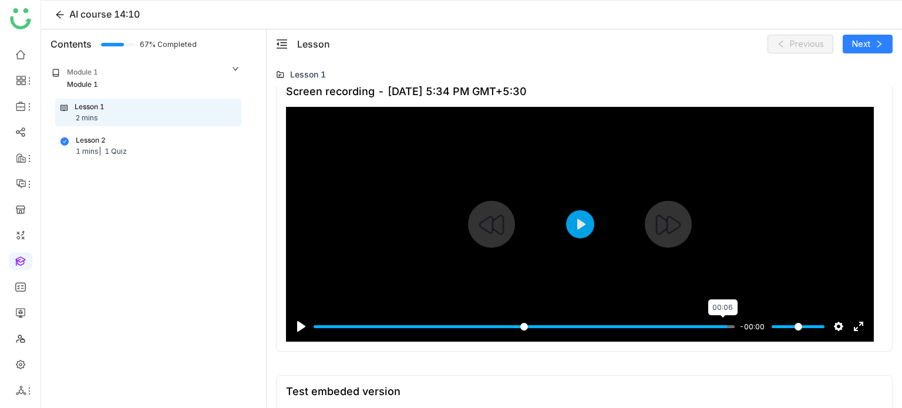
click at [722, 326] on input "Seek" at bounding box center [524, 326] width 421 height 11
type input "***"
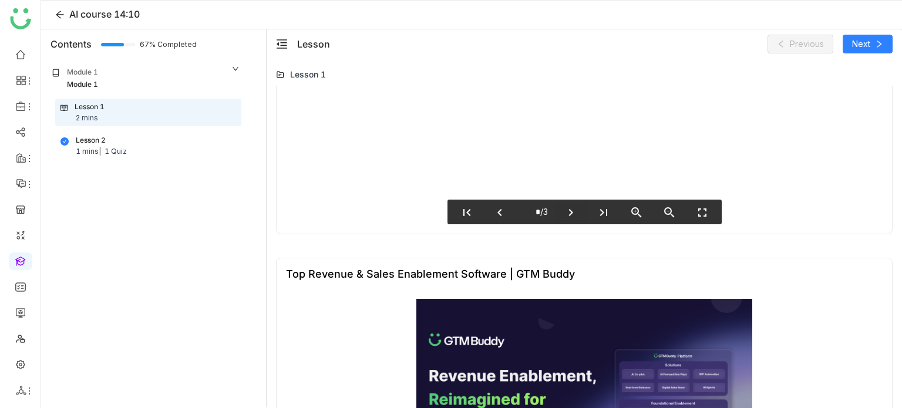
scroll to position [1031, 0]
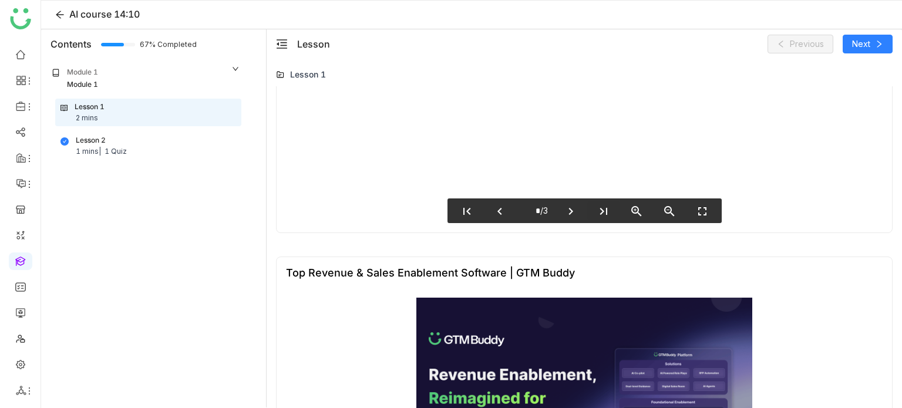
click at [600, 210] on icon "last_page" at bounding box center [604, 211] width 14 height 14
type input "*"
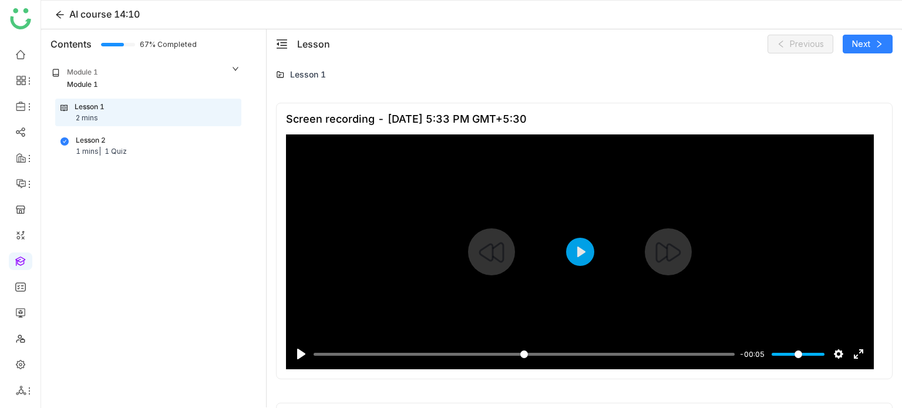
scroll to position [1485, 0]
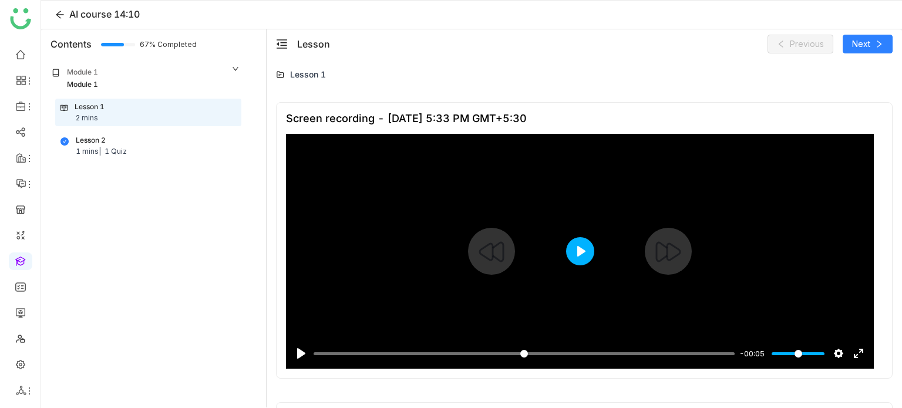
click at [572, 257] on button "Play" at bounding box center [580, 251] width 28 height 28
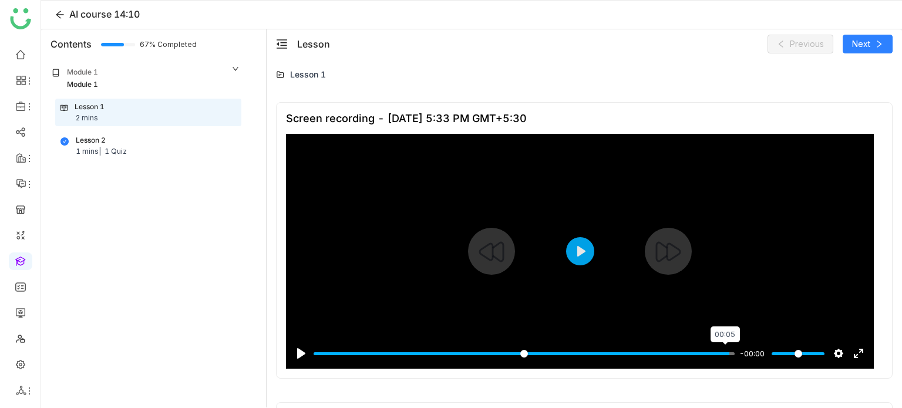
click at [724, 352] on input "Seek" at bounding box center [524, 353] width 421 height 11
type input "***"
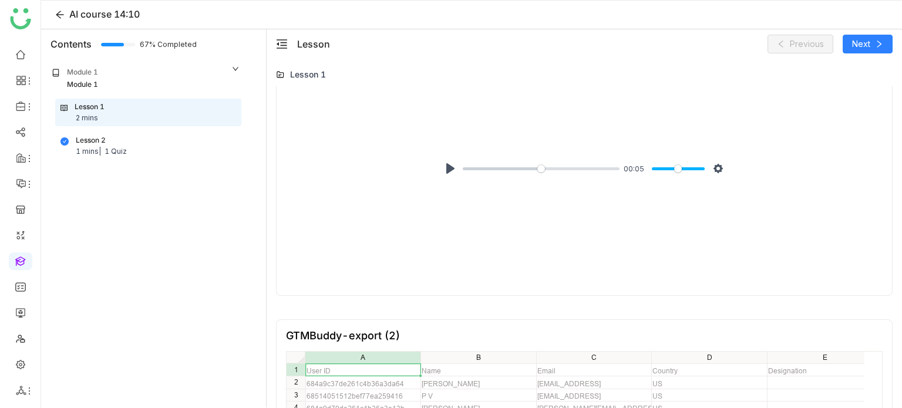
scroll to position [1868, 0]
click at [441, 162] on button "Pause Play" at bounding box center [450, 168] width 19 height 19
click at [596, 167] on input "Seek" at bounding box center [539, 168] width 152 height 11
type input "***"
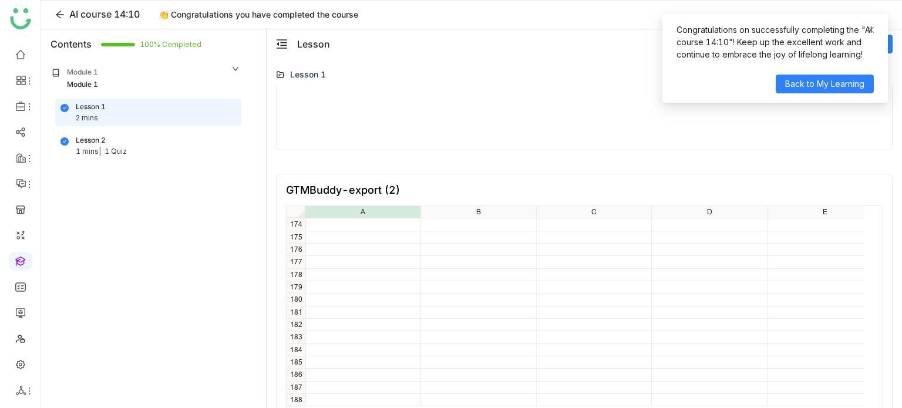
scroll to position [2168, 0]
click at [176, 162] on nz-collapse-panel "Module 1 Module 1 Lesson 1 2 mins Lesson 2 1 mins | 1 Quiz" at bounding box center [145, 116] width 205 height 115
click at [159, 140] on div "Lesson 2 1 mins | 1 Quiz" at bounding box center [149, 146] width 176 height 22
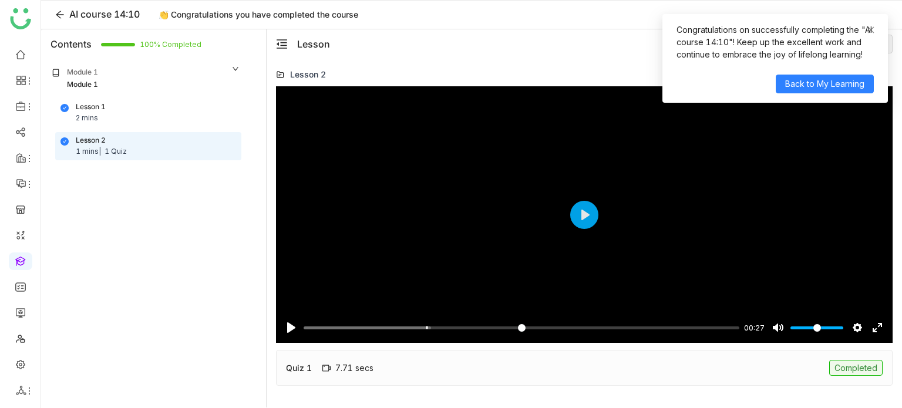
type input "*****"
click at [707, 370] on div "Quiz 1 7.71 secs Completed" at bounding box center [584, 368] width 617 height 36
click at [340, 367] on div "7.71 secs" at bounding box center [348, 368] width 51 height 10
drag, startPoint x: 340, startPoint y: 367, endPoint x: 783, endPoint y: 133, distance: 500.7
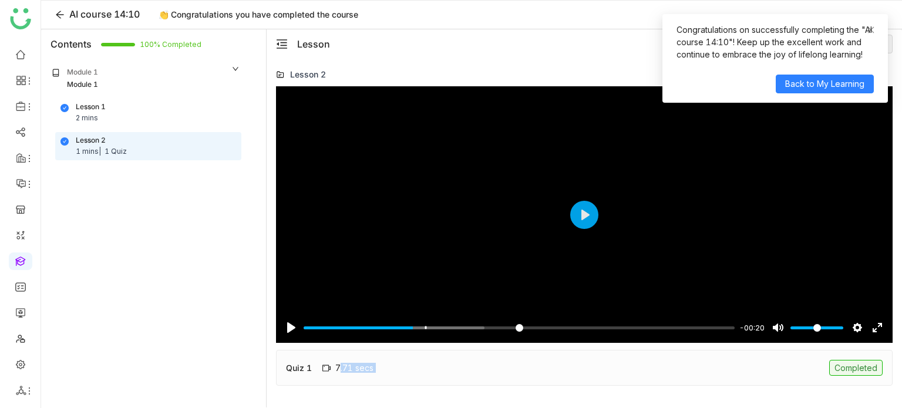
click at [404, 325] on div "Pause Play % buffered 00:27 -00:20 Unmute Mute Settings Captions Disabled Quali…" at bounding box center [584, 241] width 617 height 310
click at [872, 31] on icon at bounding box center [871, 29] width 6 height 6
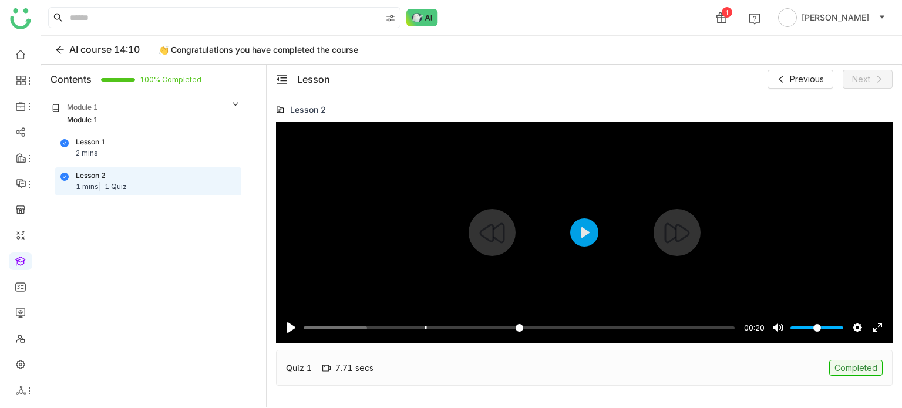
type input "*****"
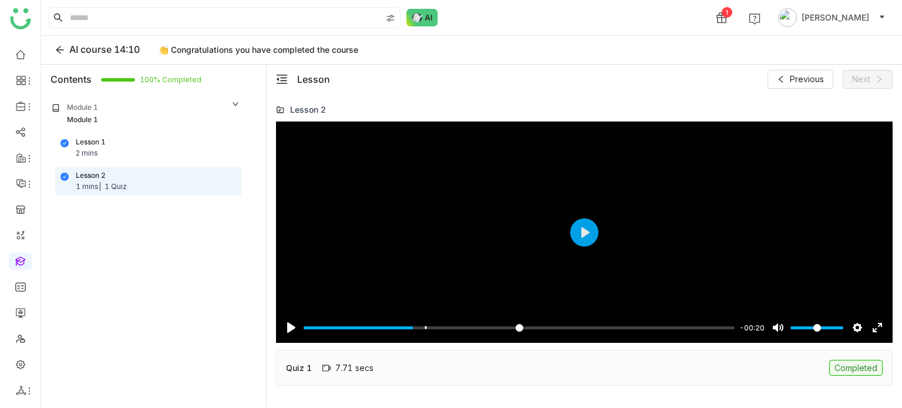
click at [584, 380] on div "Quiz 1 7.71 secs Completed" at bounding box center [584, 368] width 617 height 36
drag, startPoint x: 584, startPoint y: 380, endPoint x: 351, endPoint y: 357, distance: 233.9
click at [505, 373] on div "Quiz 1 7.71 secs Completed" at bounding box center [584, 368] width 617 height 36
click at [324, 358] on div "Quiz 1 7.71 secs Completed" at bounding box center [584, 368] width 617 height 36
click at [304, 363] on div "Quiz 1" at bounding box center [299, 368] width 26 height 12
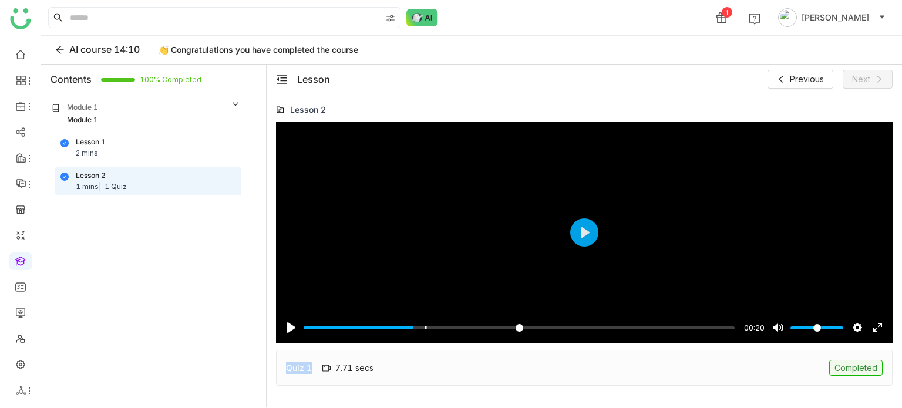
drag, startPoint x: 284, startPoint y: 365, endPoint x: 385, endPoint y: 366, distance: 101.1
click at [385, 366] on div "Quiz 1 7.71 secs Completed" at bounding box center [584, 368] width 617 height 36
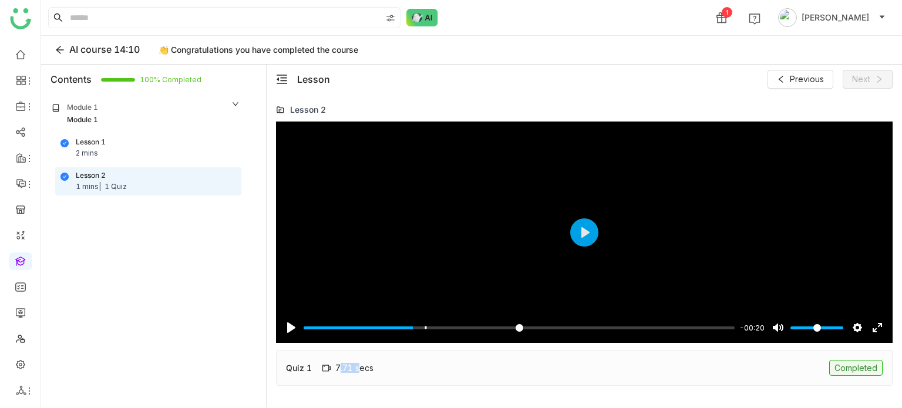
click at [385, 366] on div "Quiz 1 7.71 secs Completed" at bounding box center [584, 368] width 617 height 36
click at [180, 247] on div "Module 1 Module 1 Lesson 1 2 mins Lesson 2 1 mins | 1 Quiz" at bounding box center [153, 250] width 225 height 313
drag, startPoint x: 203, startPoint y: 75, endPoint x: 143, endPoint y: 79, distance: 59.5
click at [146, 79] on div "Contents 100% Completed" at bounding box center [153, 79] width 225 height 29
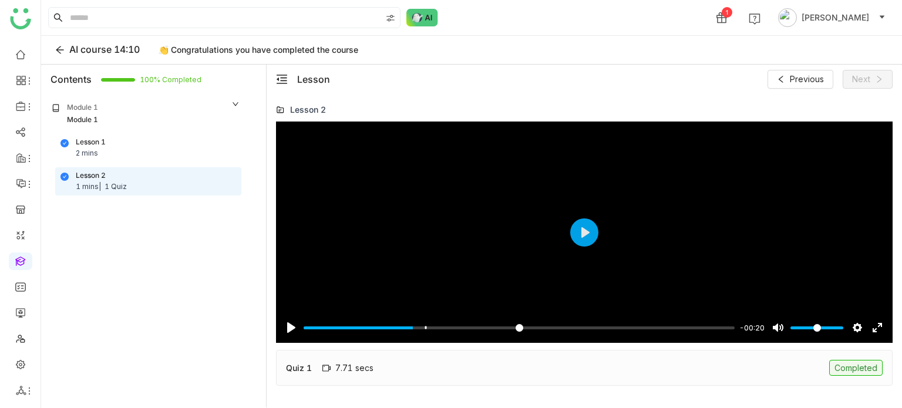
click at [153, 159] on div "Lesson 1 2 mins" at bounding box center [148, 148] width 185 height 27
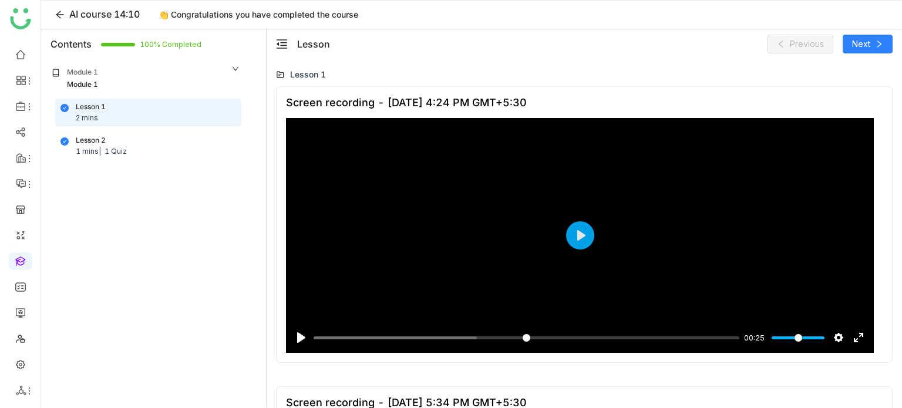
scroll to position [1974, 0]
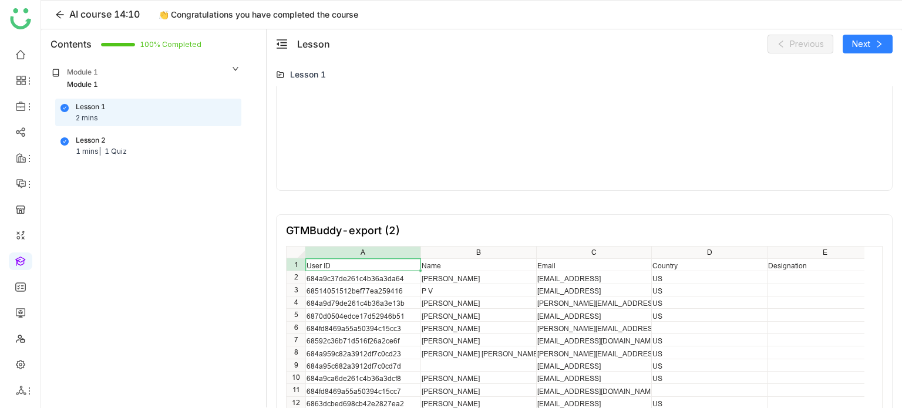
click at [140, 130] on div "Lesson 1 2 mins Lesson 2 1 mins | 1 Quiz" at bounding box center [145, 130] width 205 height 62
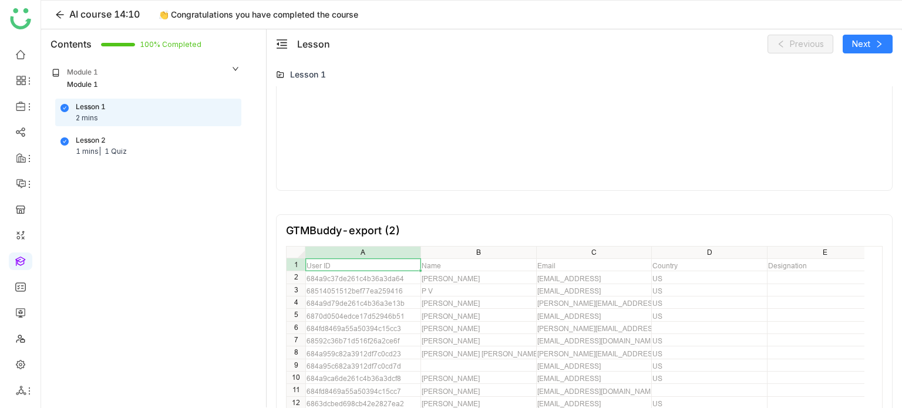
click at [139, 145] on div "Lesson 2 1 mins | 1 Quiz" at bounding box center [149, 146] width 176 height 22
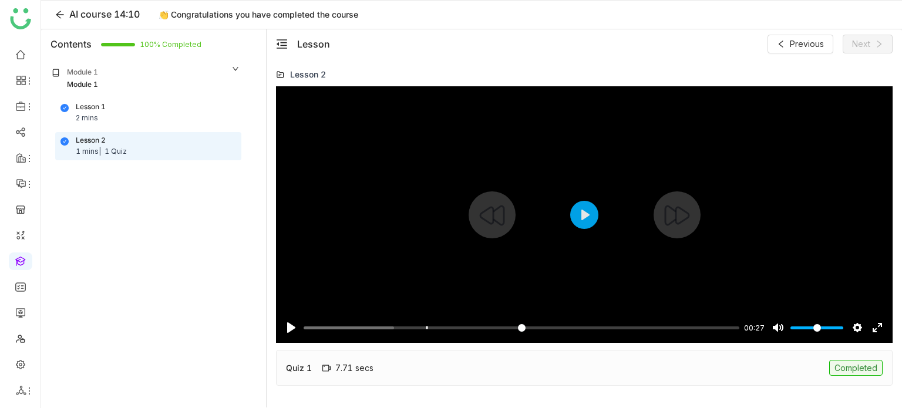
type input "*****"
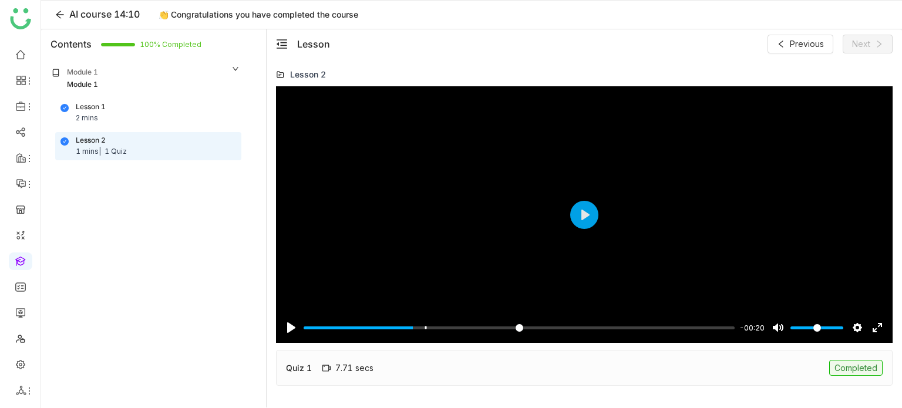
click at [508, 384] on div "Quiz 1 7.71 secs Completed" at bounding box center [584, 368] width 617 height 36
click at [355, 359] on div "Quiz 1 7.71 secs Completed" at bounding box center [584, 368] width 617 height 36
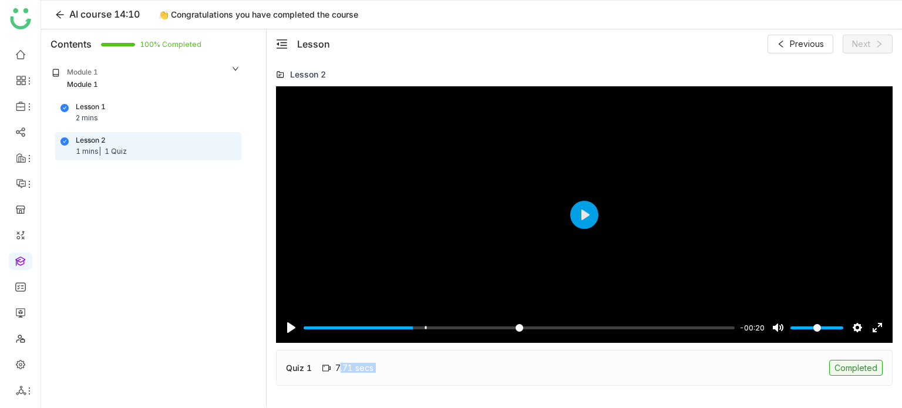
click at [355, 359] on div "Quiz 1 7.71 secs Completed" at bounding box center [584, 368] width 617 height 36
click at [63, 16] on icon at bounding box center [59, 14] width 9 height 9
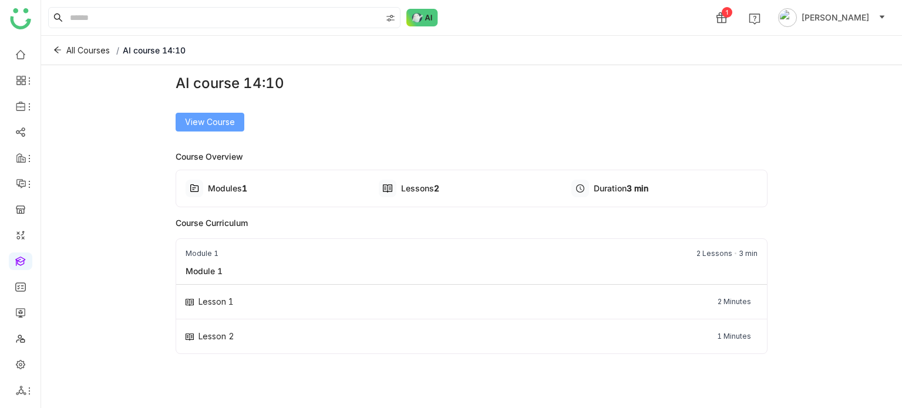
click at [226, 123] on span "View Course" at bounding box center [210, 122] width 50 height 13
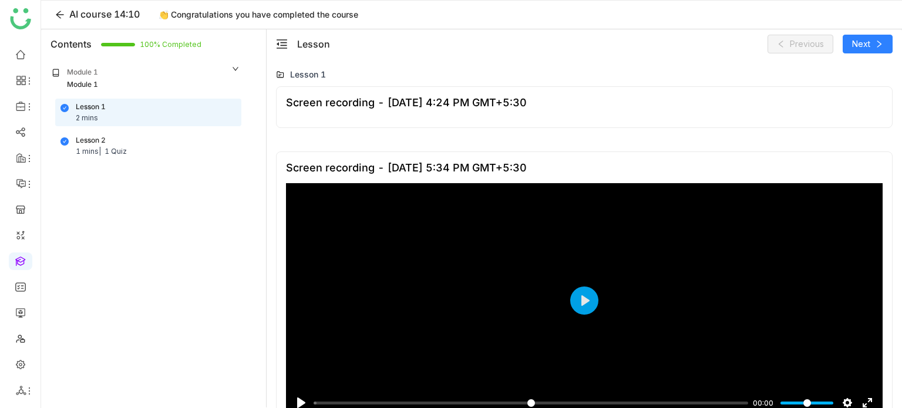
click at [160, 149] on div "Lesson 2 1 mins | 1 Quiz" at bounding box center [149, 146] width 176 height 22
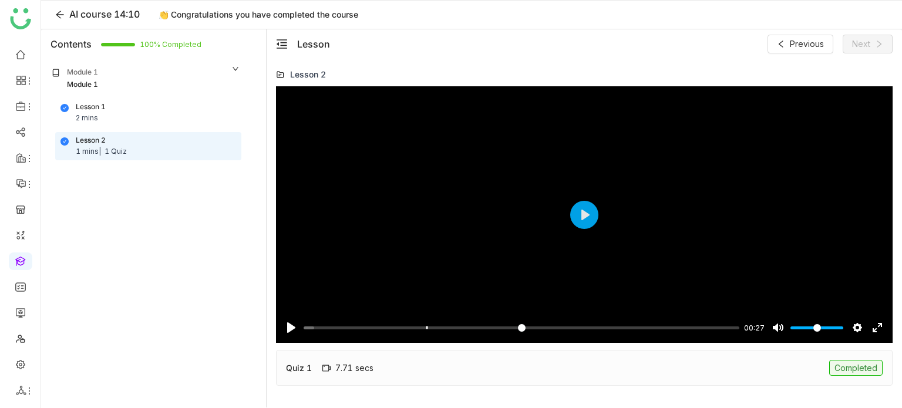
type input "*****"
click at [577, 382] on div "Quiz 1 7.71 secs Completed" at bounding box center [584, 368] width 617 height 36
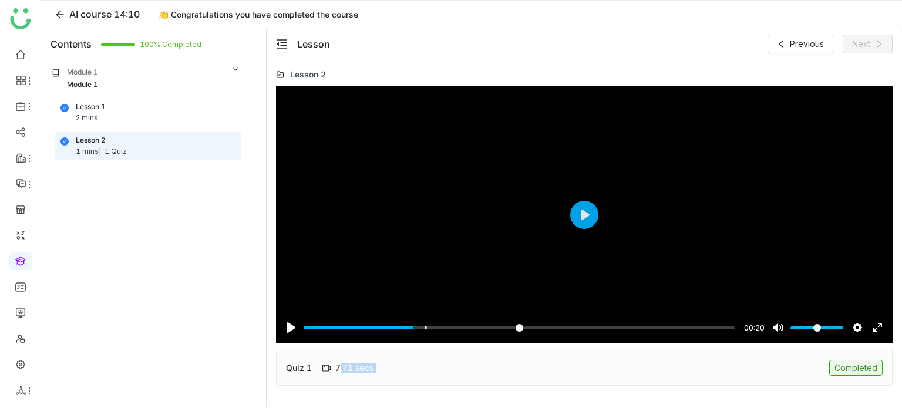
click at [577, 382] on div "Quiz 1 7.71 secs Completed" at bounding box center [584, 368] width 617 height 36
click at [301, 365] on div "Quiz 1" at bounding box center [299, 368] width 26 height 12
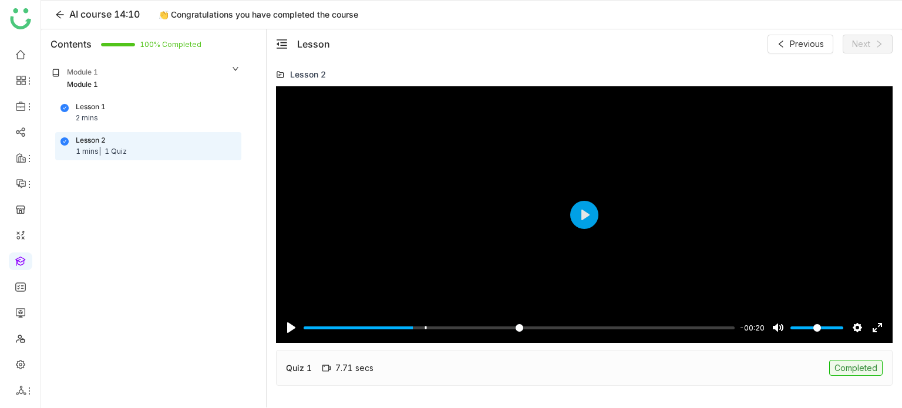
click at [301, 365] on div "Quiz 1" at bounding box center [299, 368] width 26 height 12
click at [54, 13] on icon at bounding box center [60, 14] width 18 height 9
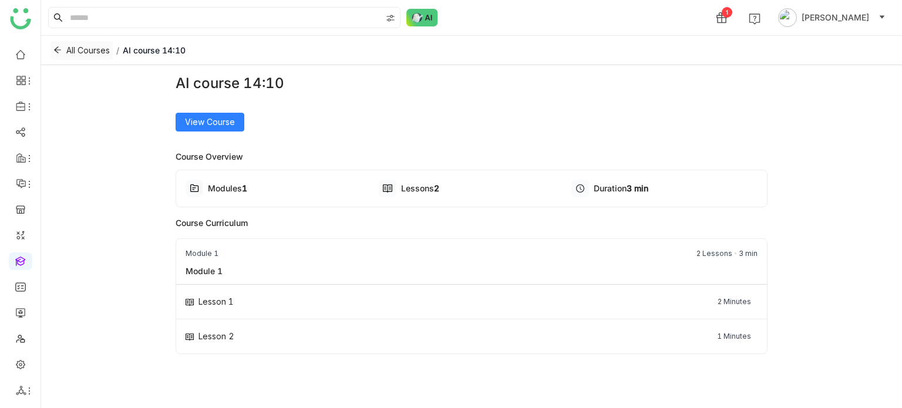
click at [59, 48] on icon at bounding box center [57, 50] width 8 height 8
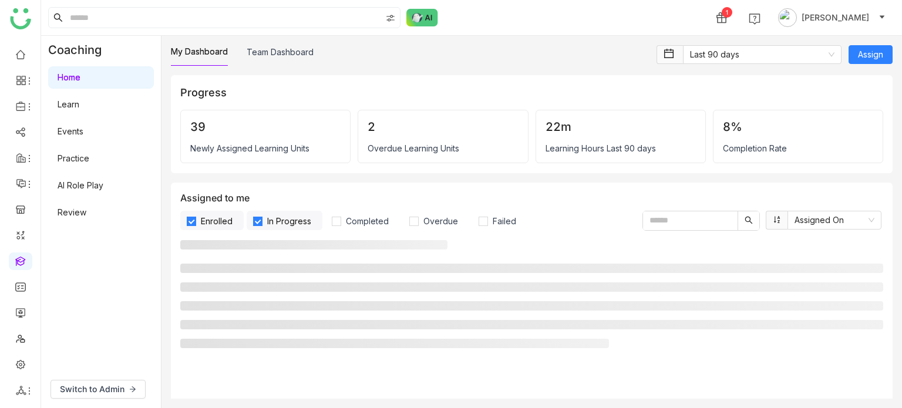
click at [102, 402] on div "Switch to Admin" at bounding box center [101, 390] width 120 height 38
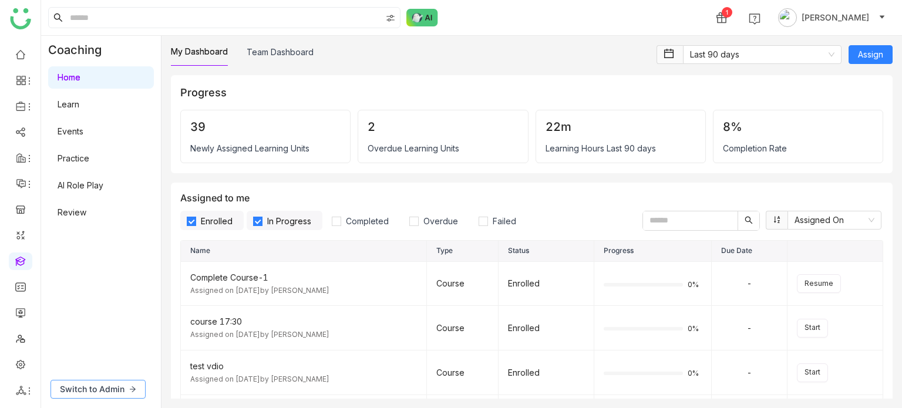
click at [107, 397] on button "Switch to Admin" at bounding box center [98, 389] width 95 height 19
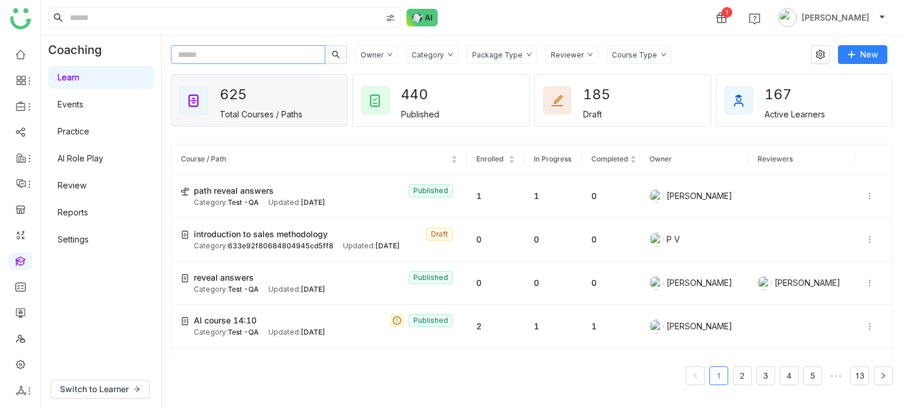
click at [244, 60] on input "text" at bounding box center [248, 54] width 155 height 19
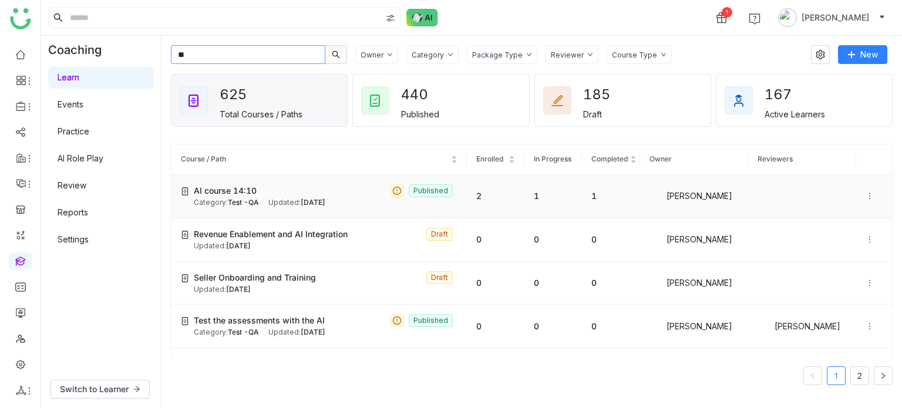
type input "**"
click at [866, 201] on div at bounding box center [874, 196] width 17 height 13
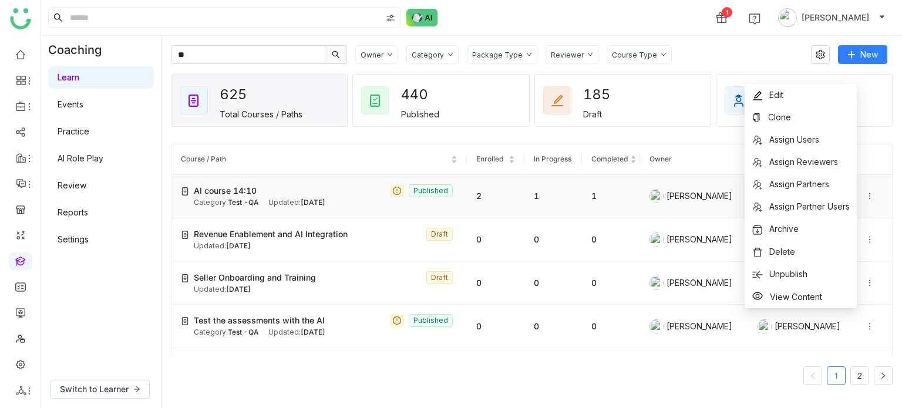
click at [388, 208] on td "AI course 14:10 Published Category: Test -QA Updated: Aug 21, 2025" at bounding box center [320, 196] width 296 height 43
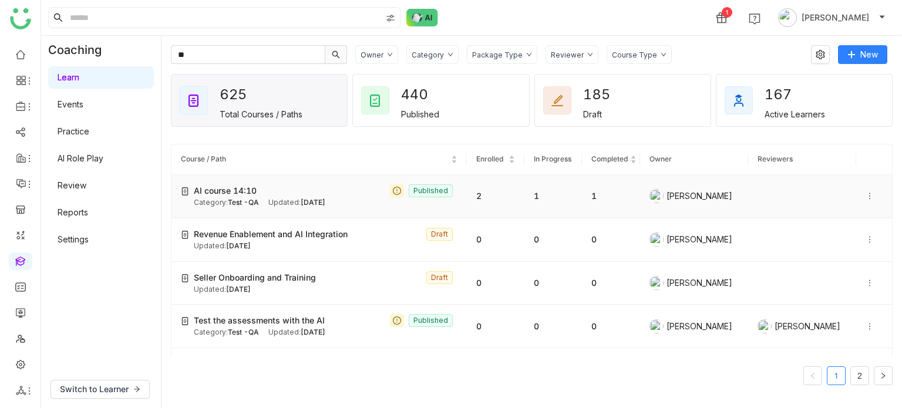
click at [388, 208] on td "AI course 14:10 Published Category: Test -QA Updated: Aug 21, 2025" at bounding box center [320, 196] width 296 height 43
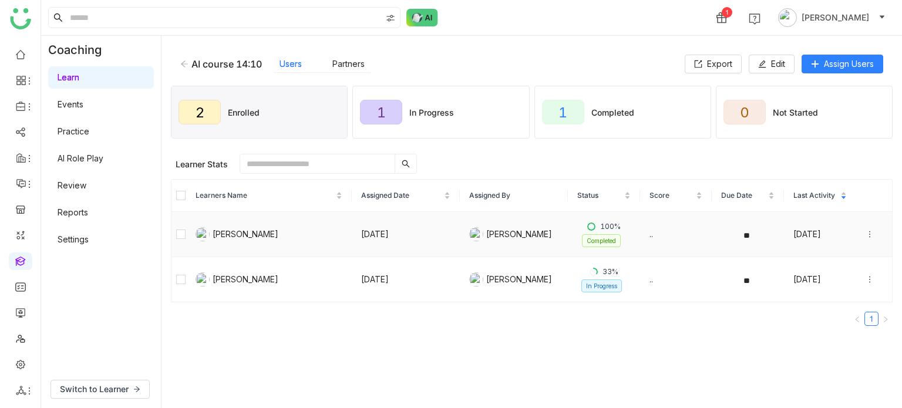
click at [866, 234] on icon at bounding box center [870, 234] width 8 height 8
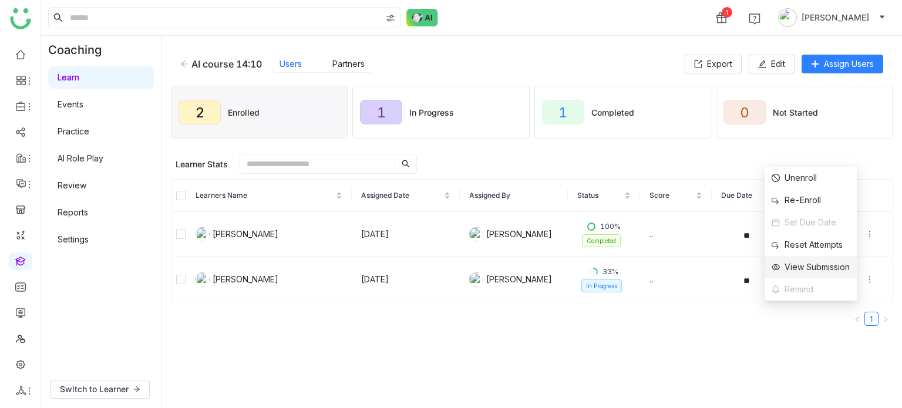
click at [832, 267] on div "View Submission" at bounding box center [811, 267] width 78 height 13
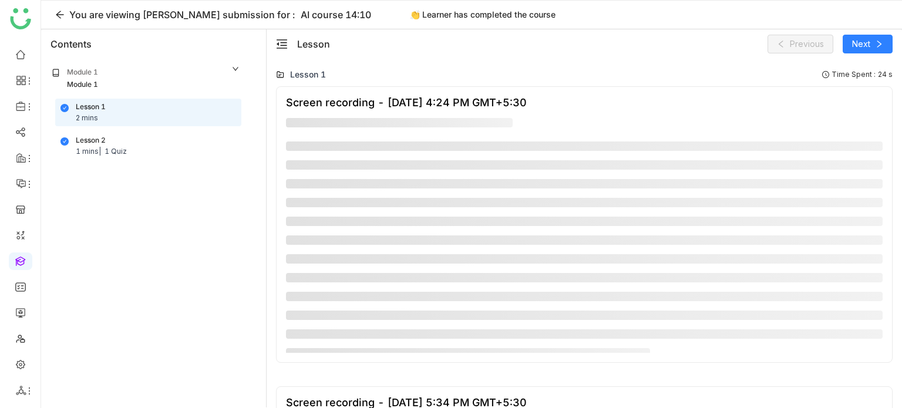
click at [105, 146] on div "1 Quiz" at bounding box center [116, 151] width 22 height 11
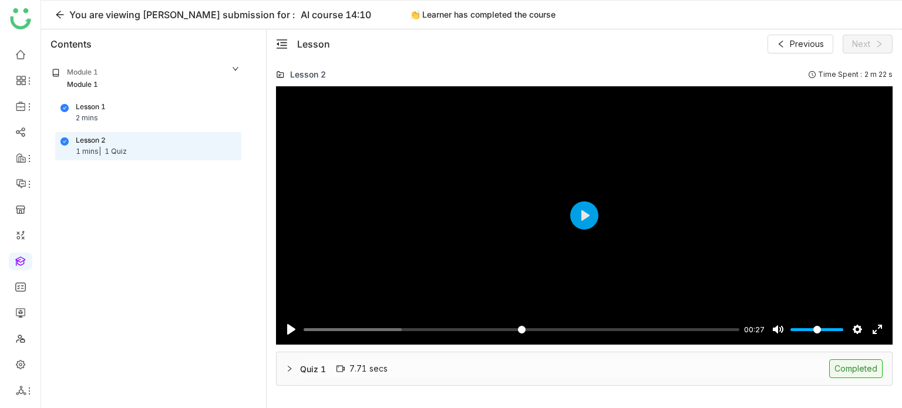
click at [639, 368] on div "Quiz 1 7.71 secs Completed" at bounding box center [591, 369] width 583 height 19
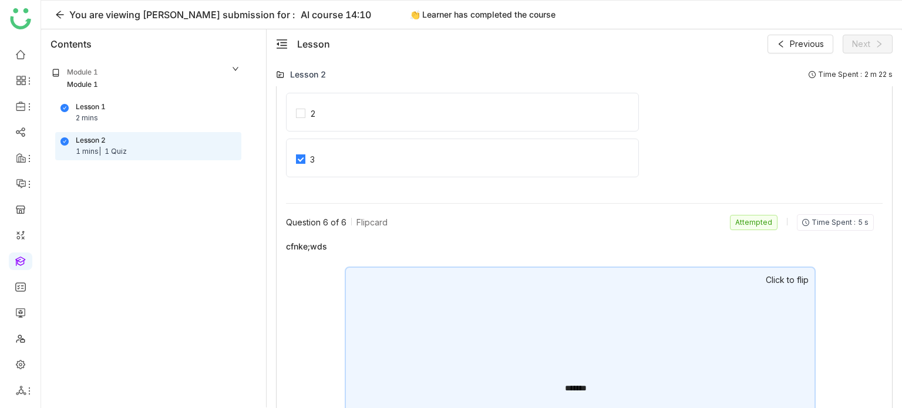
scroll to position [1490, 0]
